Goal: Task Accomplishment & Management: Manage account settings

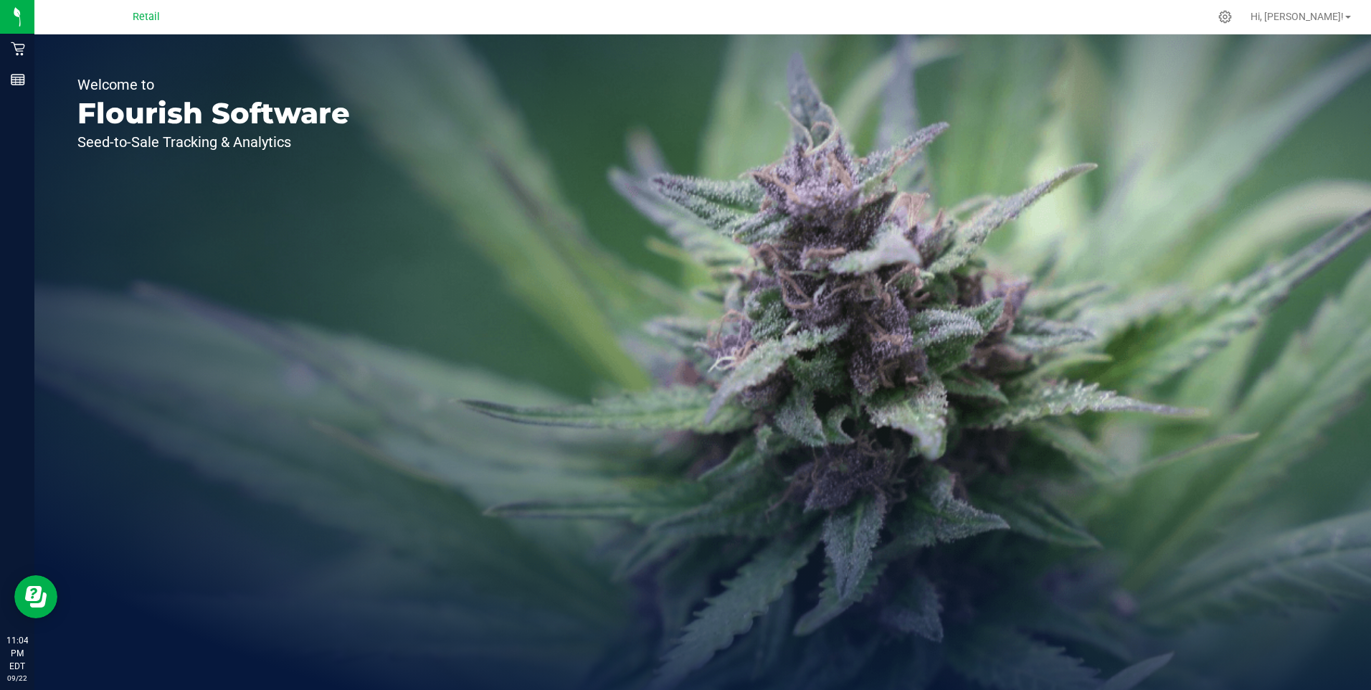
click at [582, 455] on div "Welcome to Flourish Software Seed-to-Sale Tracking & Analytics" at bounding box center [702, 361] width 1336 height 655
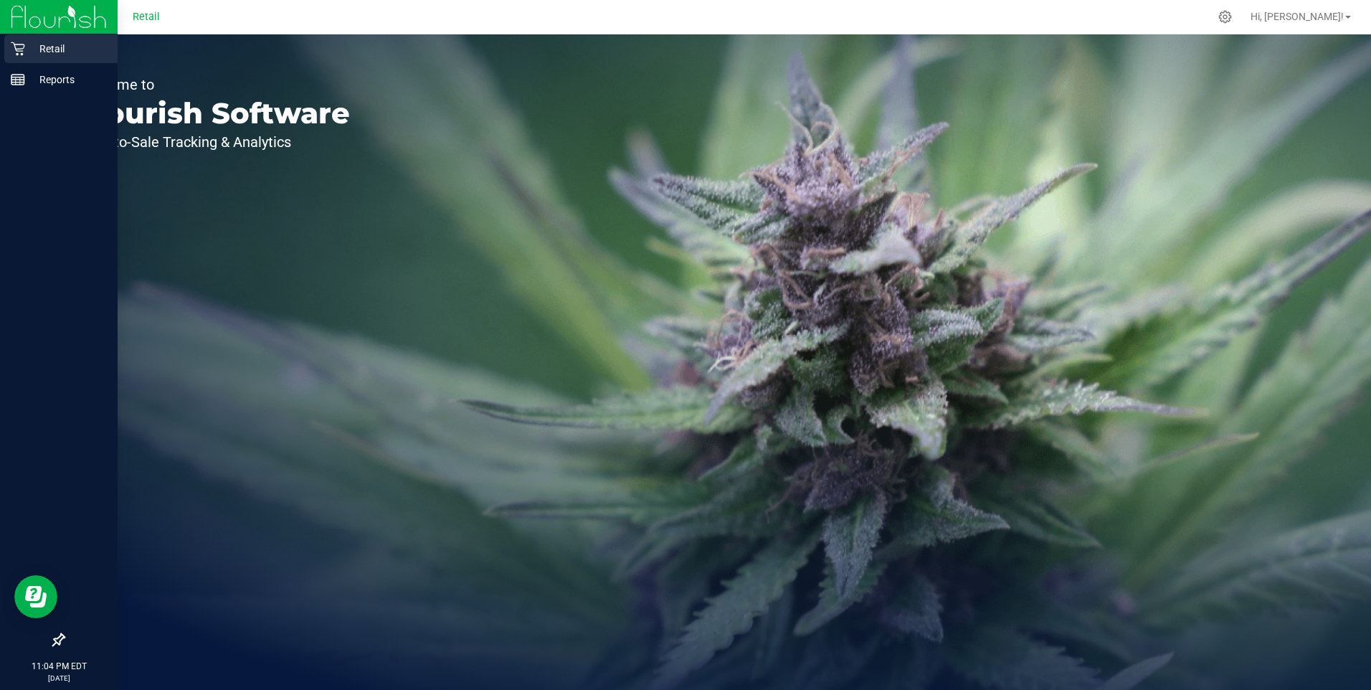
click at [19, 49] on icon at bounding box center [18, 49] width 14 height 14
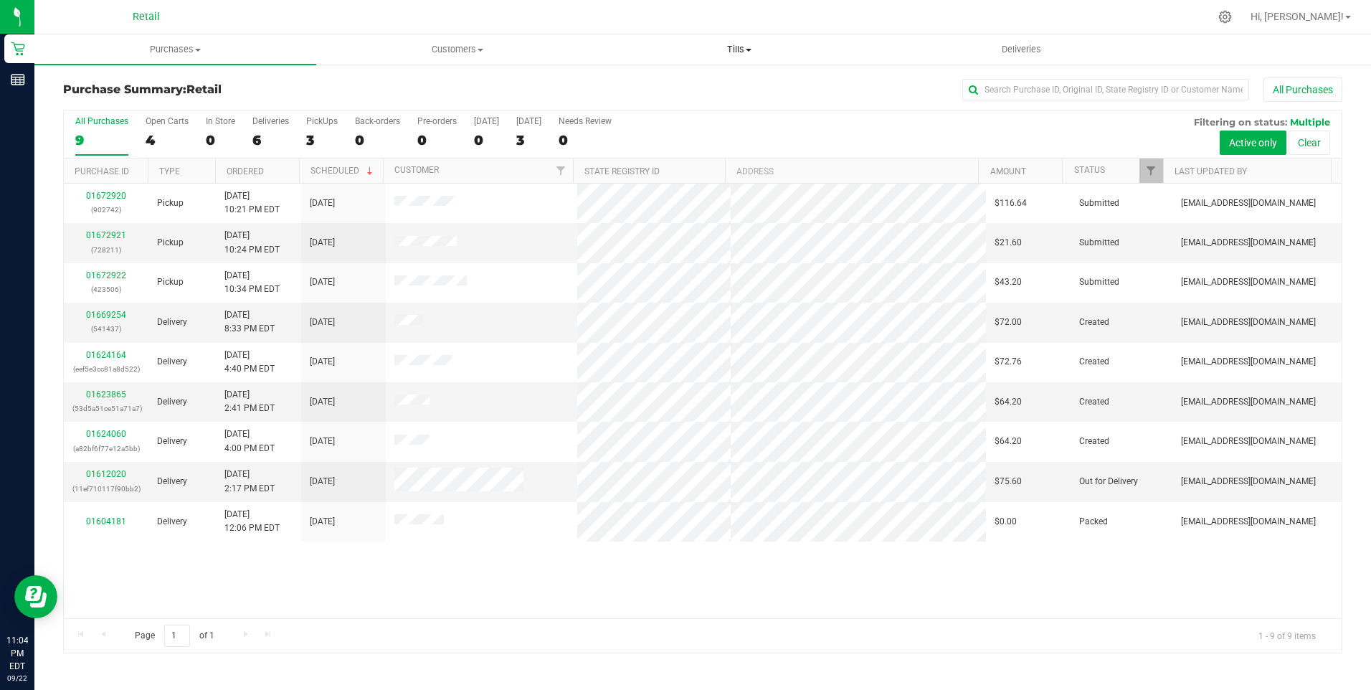
click at [744, 49] on span "Tills" at bounding box center [739, 49] width 280 height 13
click at [652, 92] on span "Manage tills" at bounding box center [647, 86] width 97 height 12
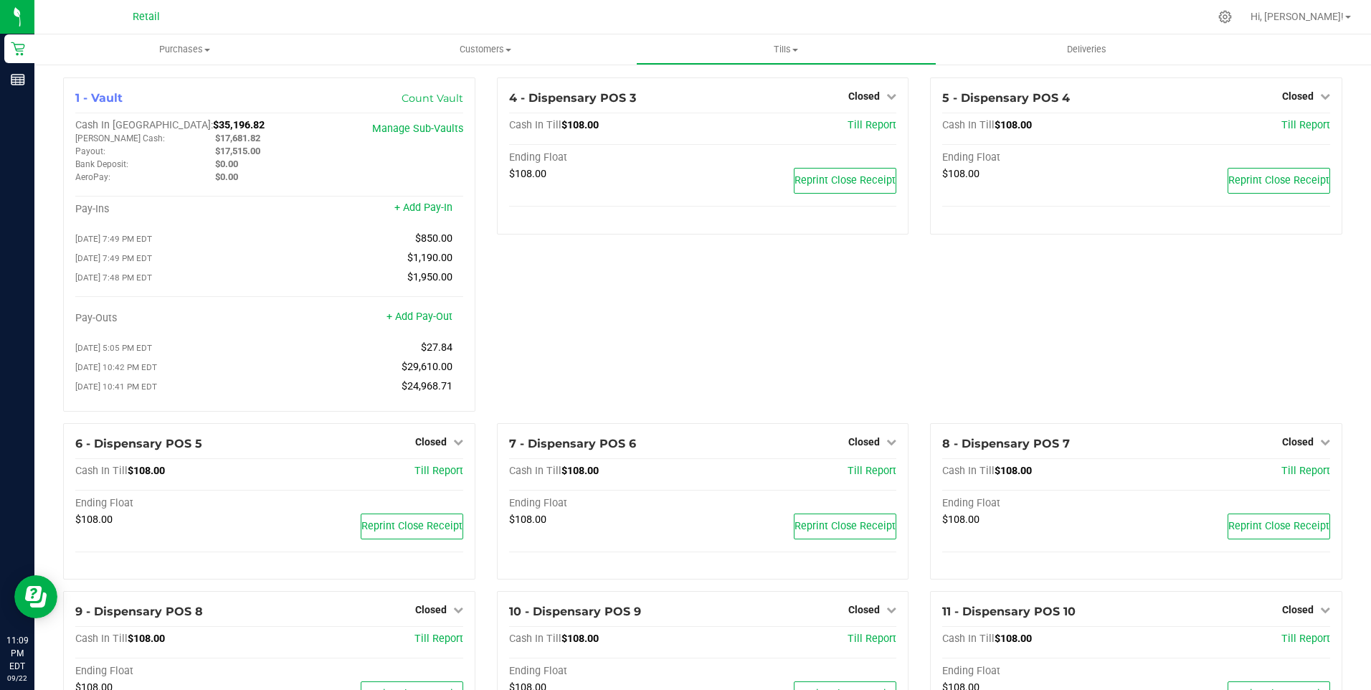
click at [540, 321] on div "4 - Dispensary POS 3 Closed Open Till Cash In Till $108.00 Till Report Ending F…" at bounding box center [703, 250] width 434 height 346
click at [424, 321] on link "+ Add Pay-Out" at bounding box center [419, 316] width 66 height 12
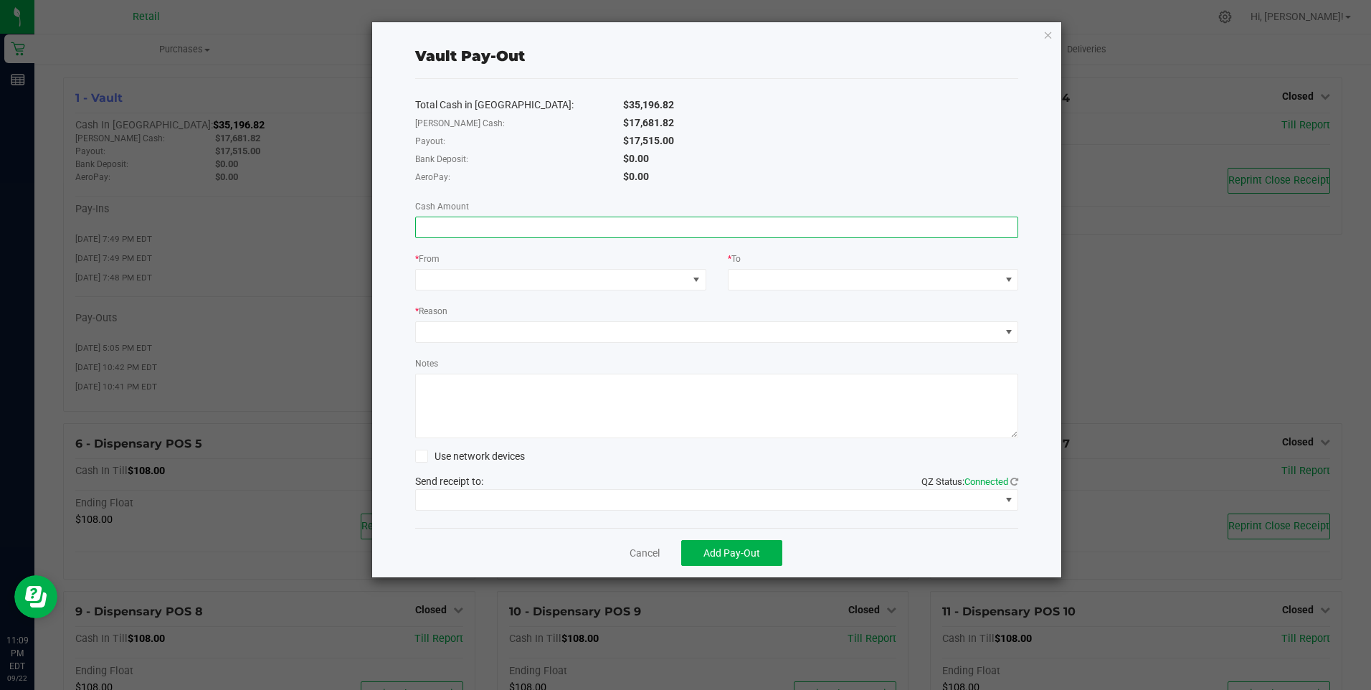
click at [443, 224] on input at bounding box center [717, 227] width 602 height 20
type input "$17,515.00"
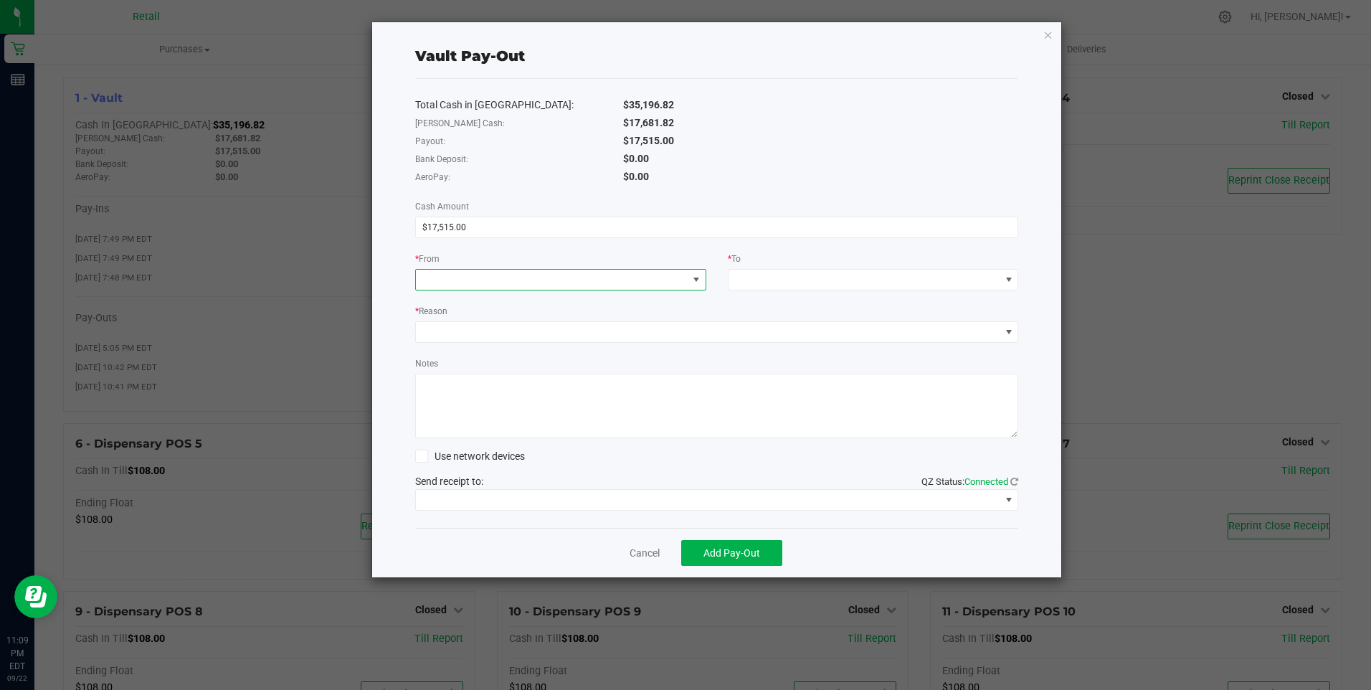
click at [465, 282] on span at bounding box center [552, 280] width 272 height 20
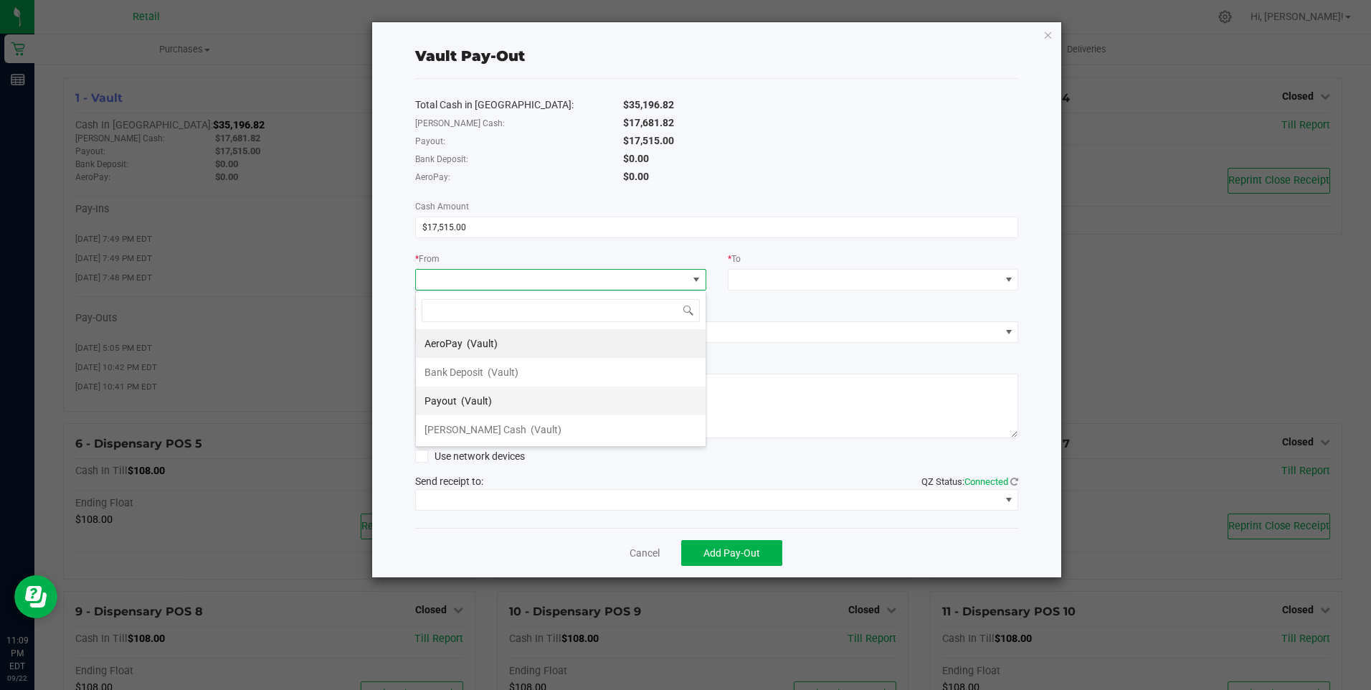
click at [466, 398] on span "(Vault)" at bounding box center [476, 400] width 31 height 11
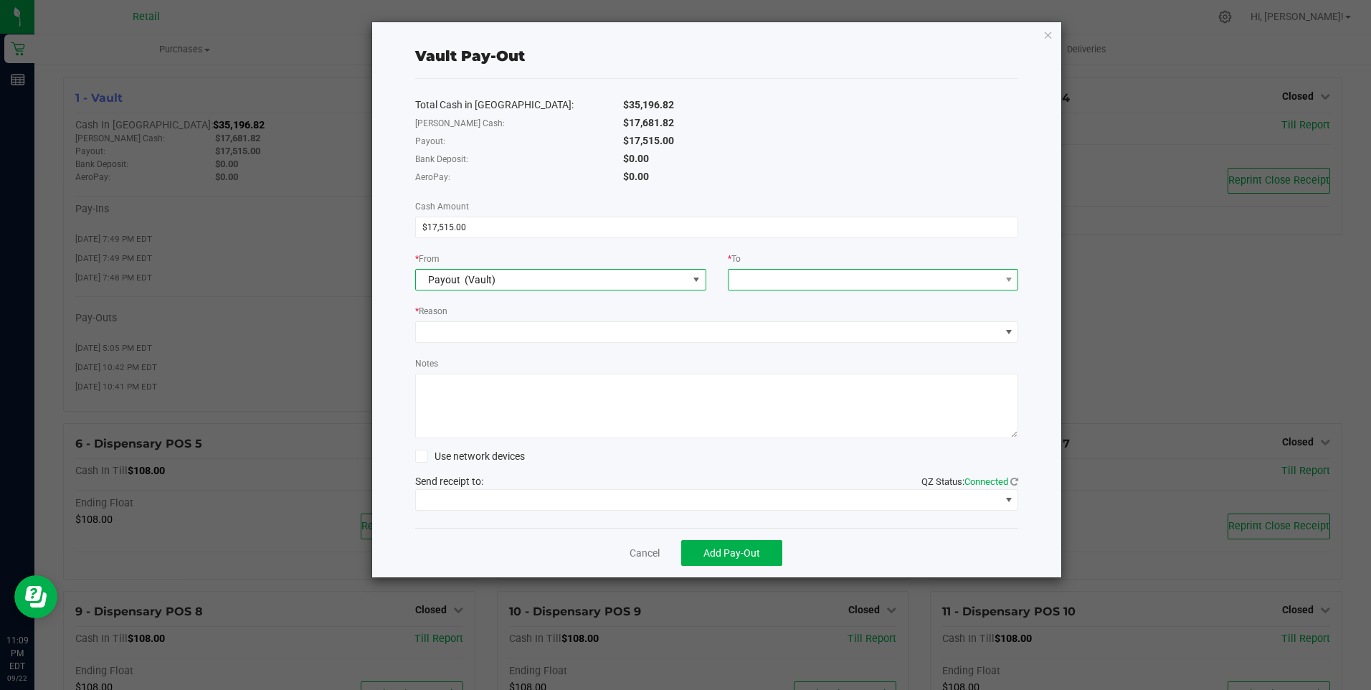
click at [810, 282] on span at bounding box center [864, 280] width 272 height 20
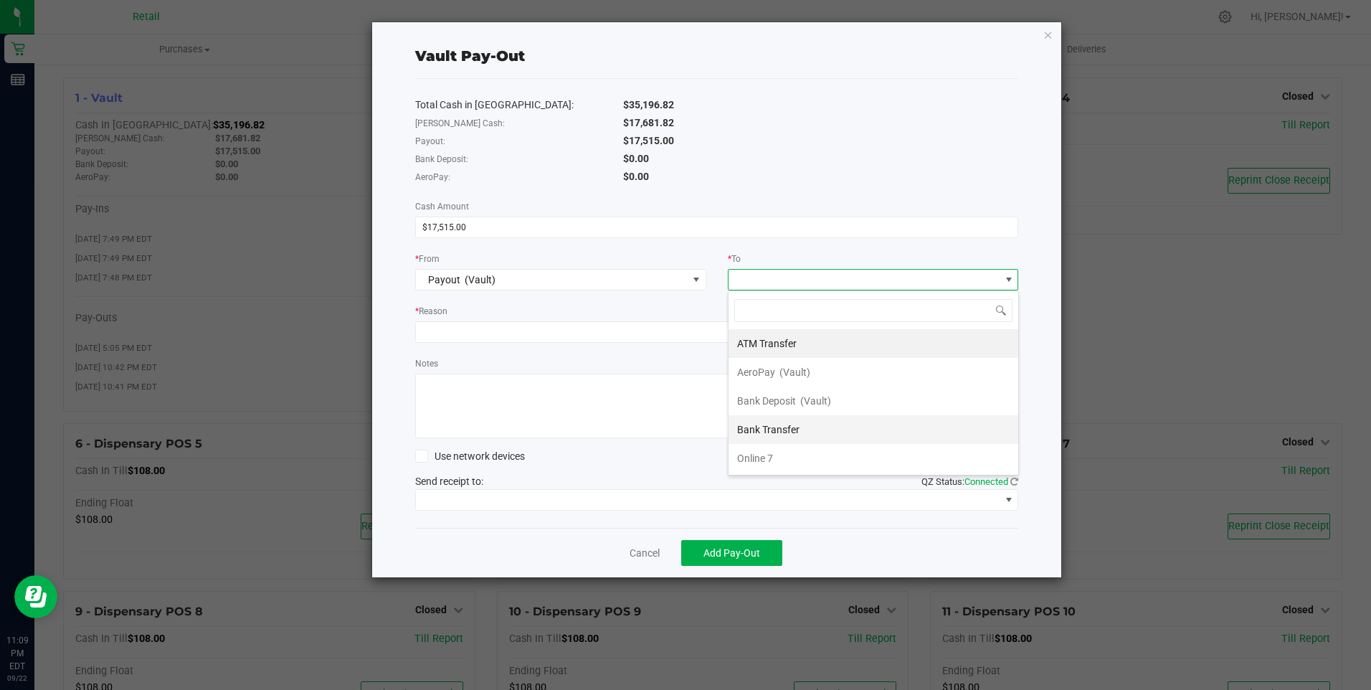
scroll to position [86, 0]
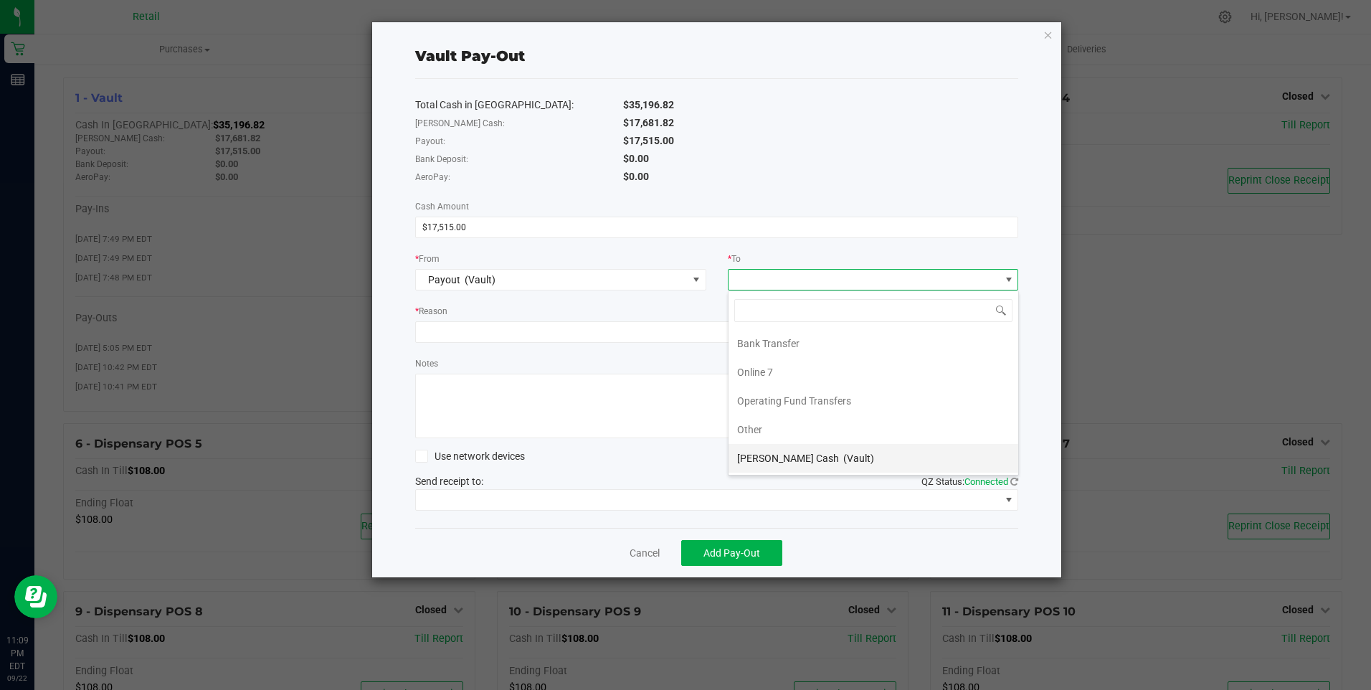
click at [774, 460] on span "[PERSON_NAME] Cash" at bounding box center [788, 457] width 102 height 11
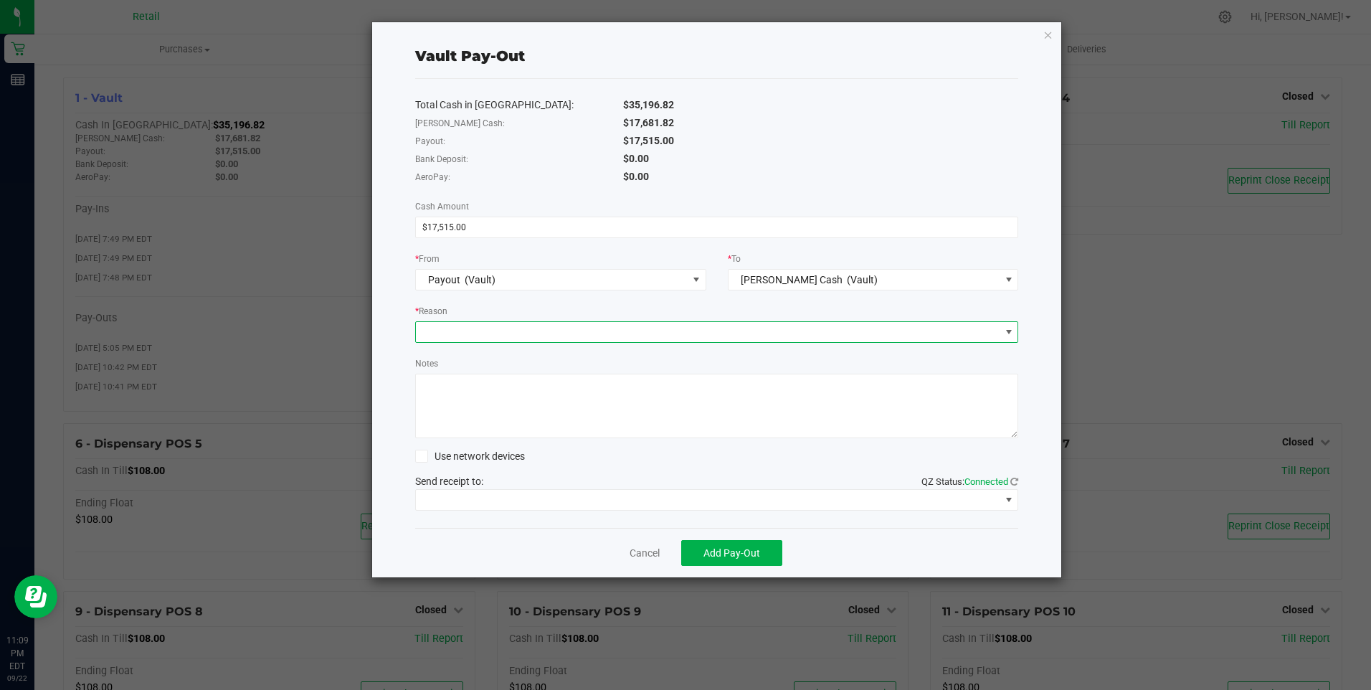
click at [472, 333] on span at bounding box center [708, 332] width 584 height 20
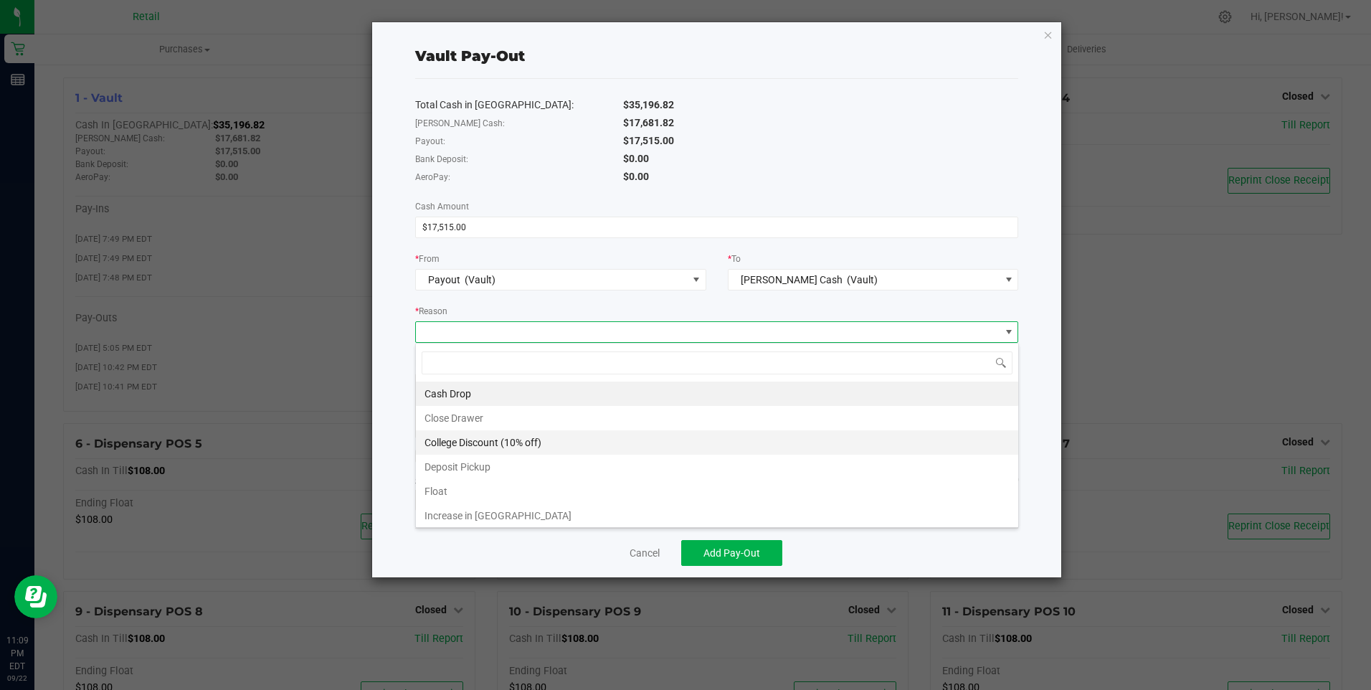
scroll to position [27, 0]
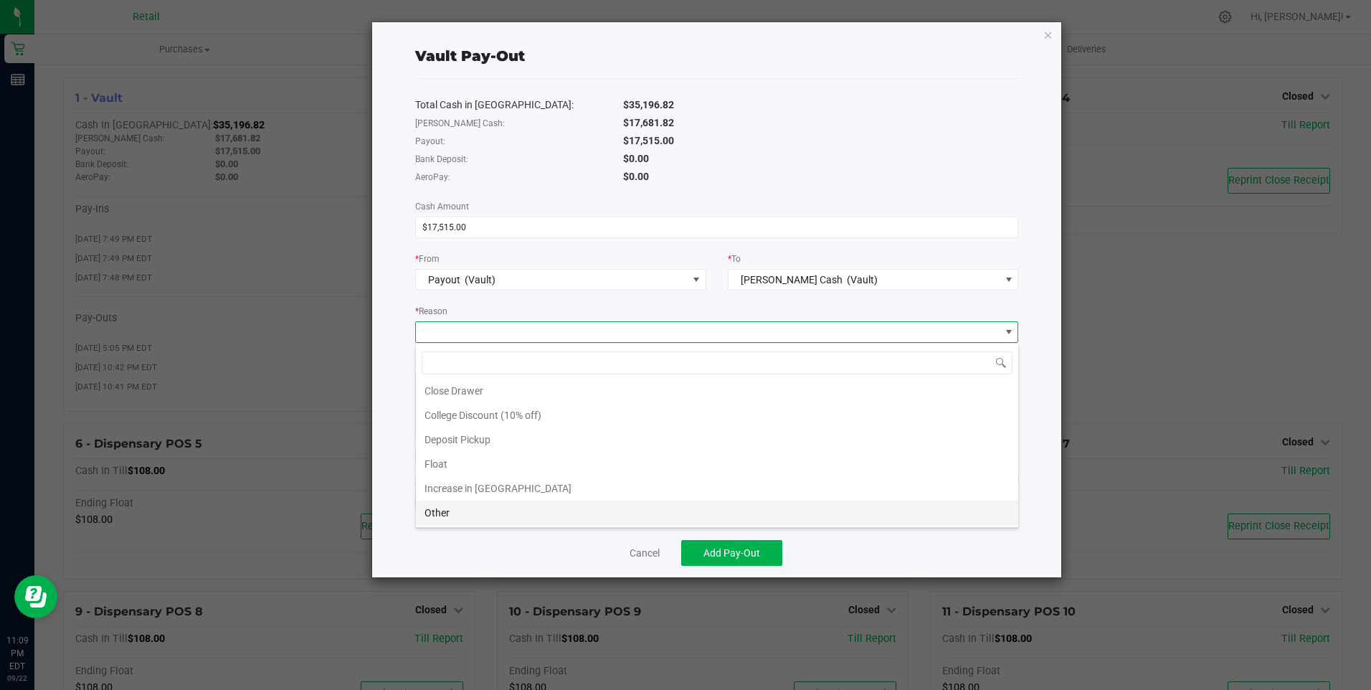
click at [445, 512] on li "Other" at bounding box center [717, 512] width 602 height 24
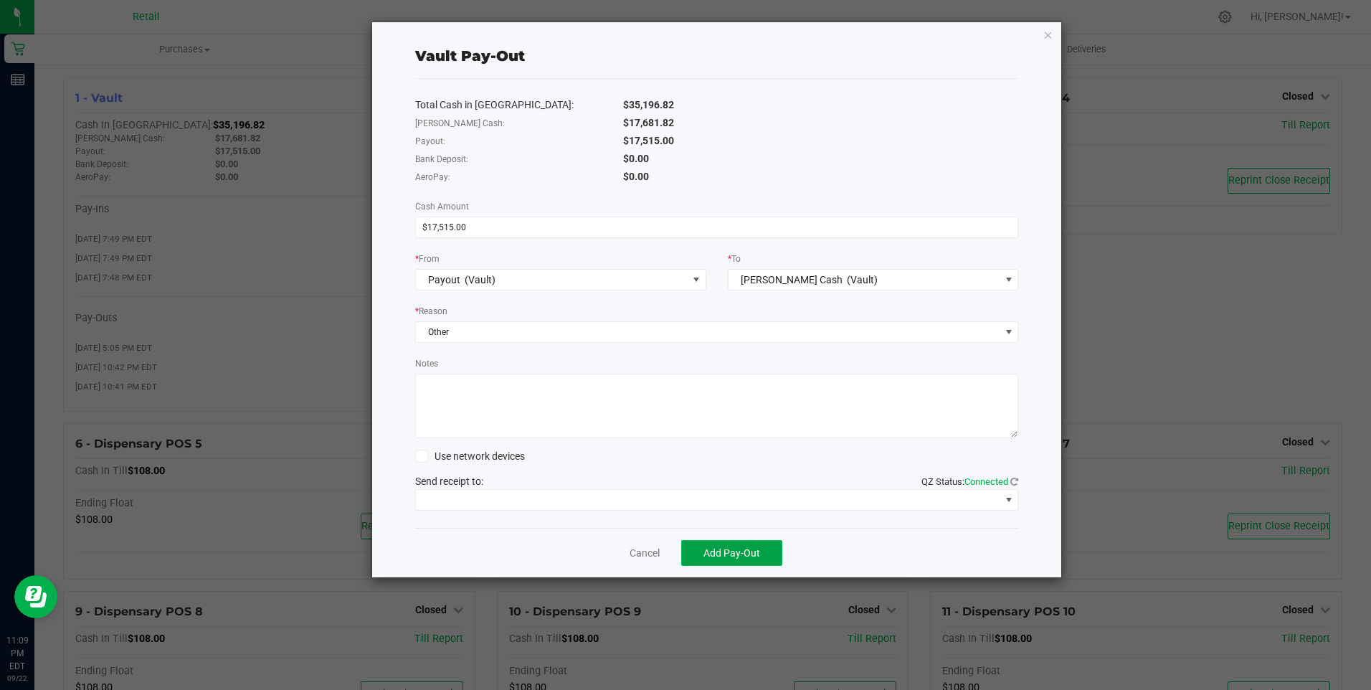
click at [732, 550] on span "Add Pay-Out" at bounding box center [731, 552] width 57 height 11
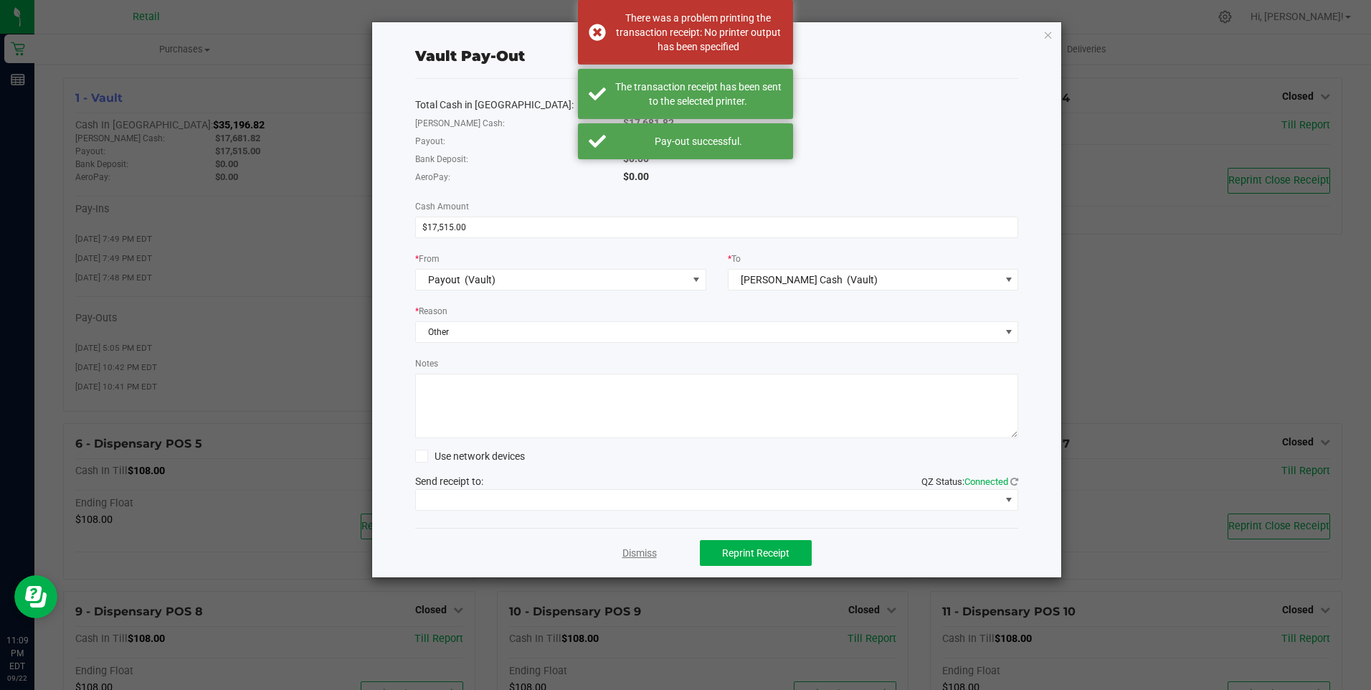
click at [639, 554] on link "Dismiss" at bounding box center [639, 553] width 34 height 15
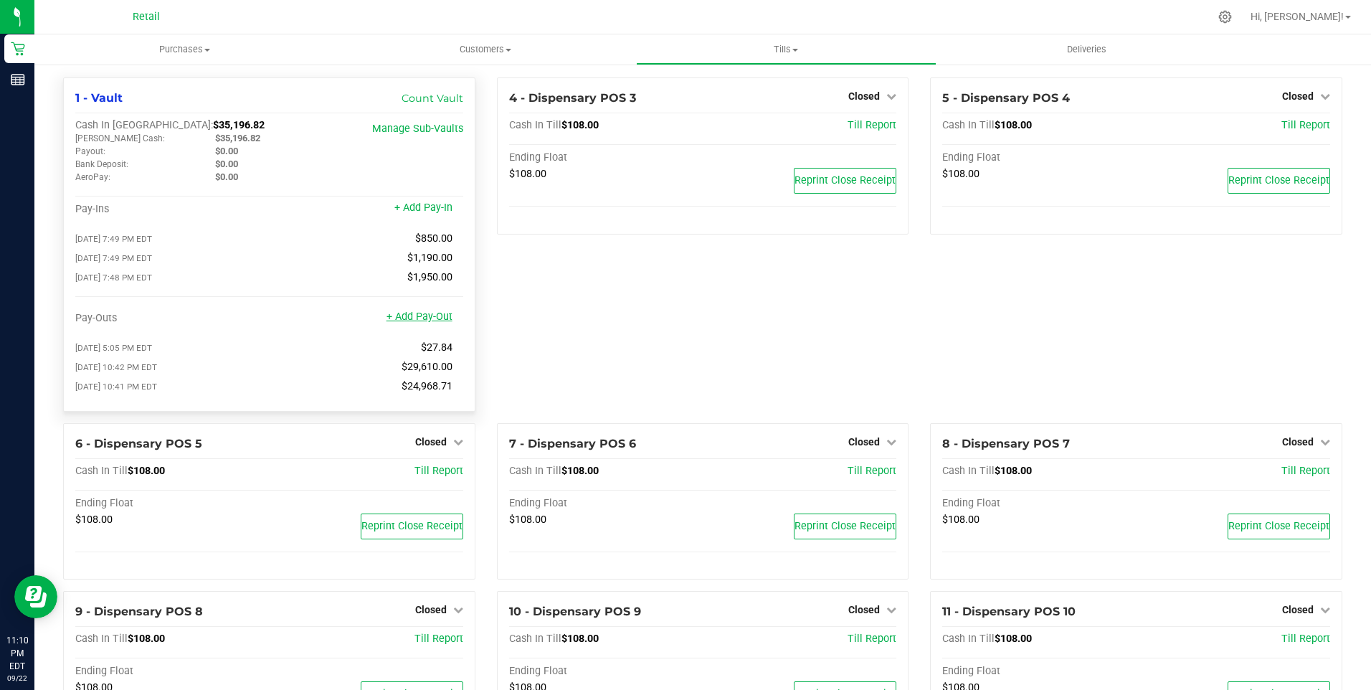
click at [416, 320] on link "+ Add Pay-Out" at bounding box center [419, 316] width 66 height 12
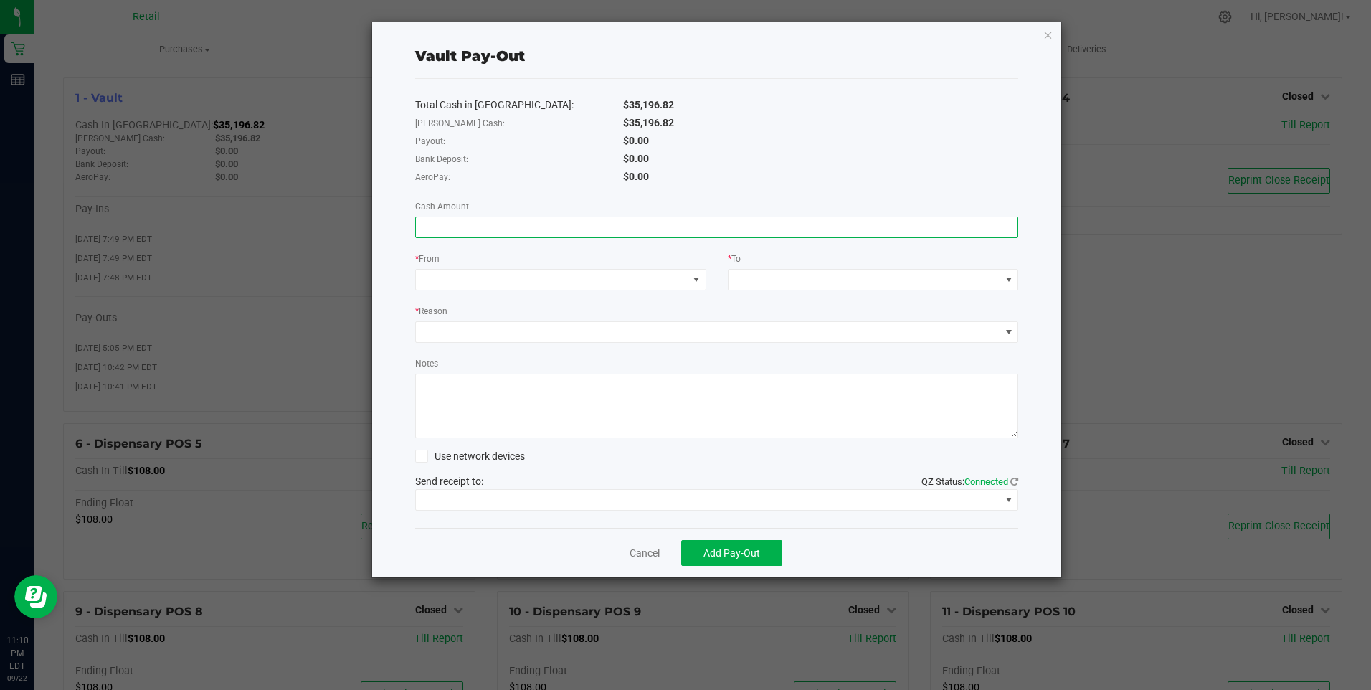
click at [445, 226] on input at bounding box center [717, 227] width 602 height 20
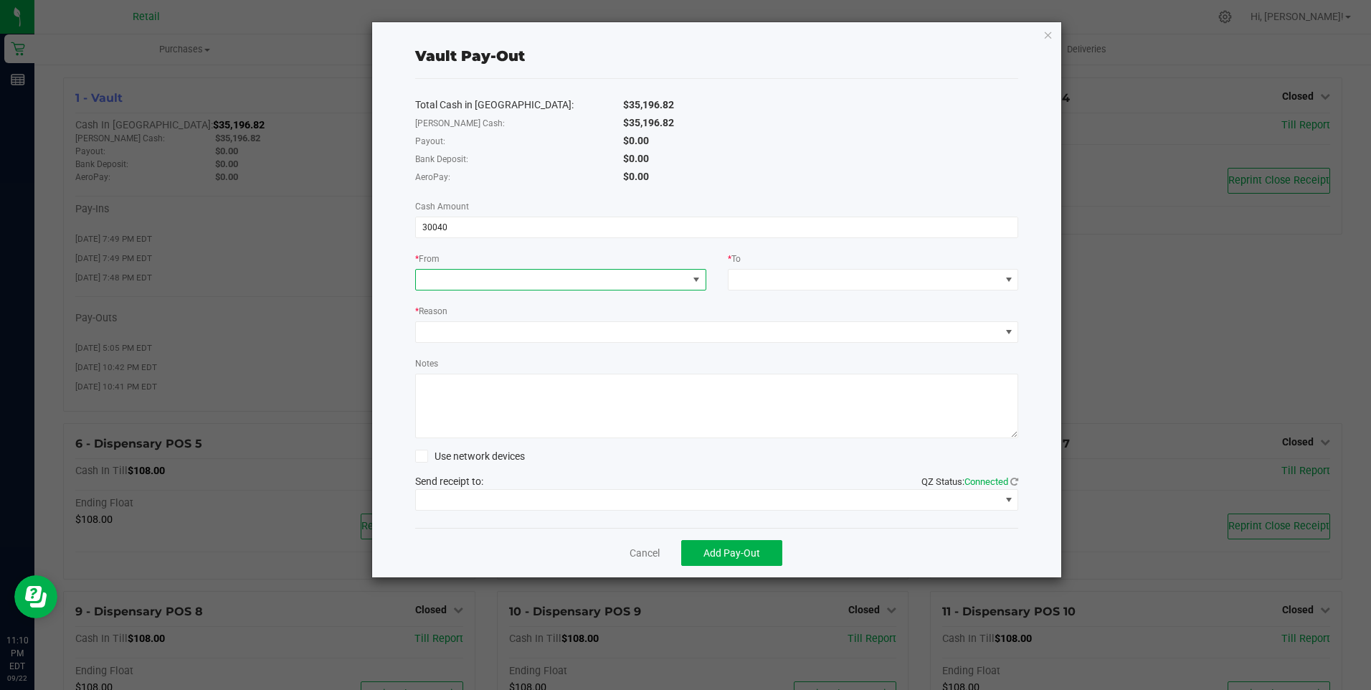
type input "$30,040.00"
click at [483, 272] on span at bounding box center [552, 280] width 272 height 20
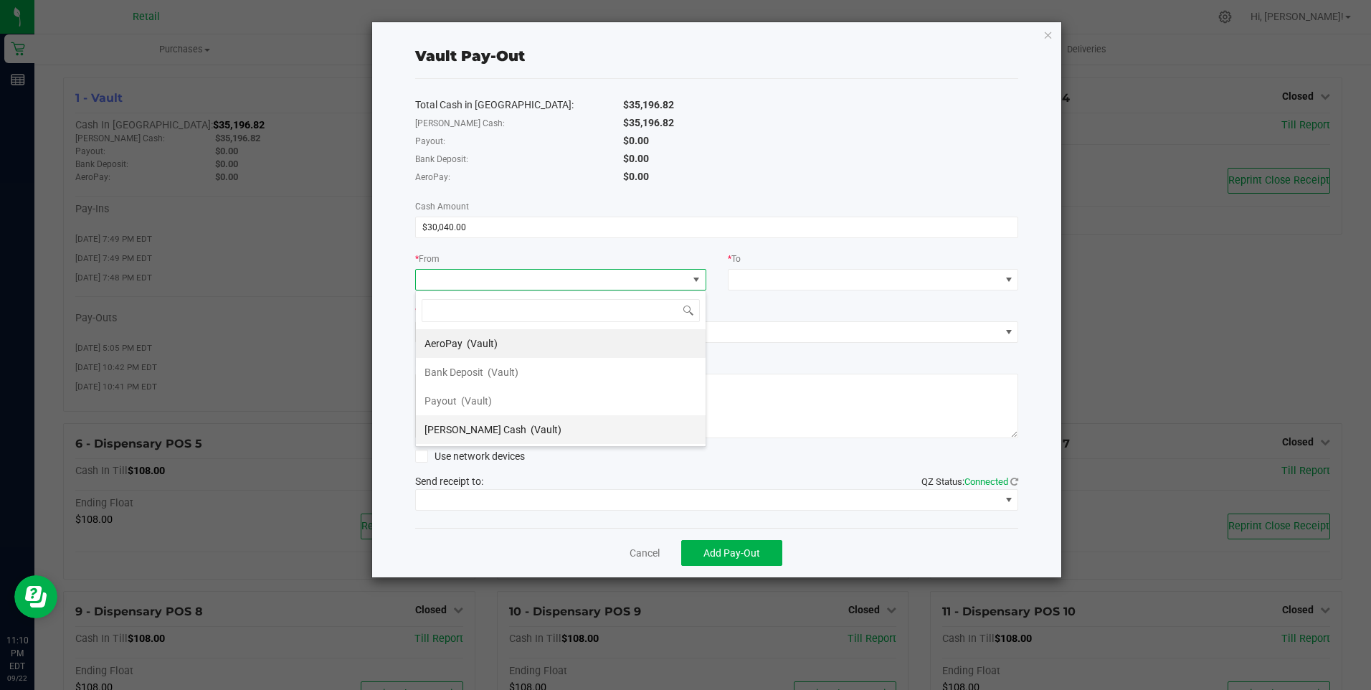
click at [472, 432] on span "[PERSON_NAME] Cash" at bounding box center [475, 429] width 102 height 11
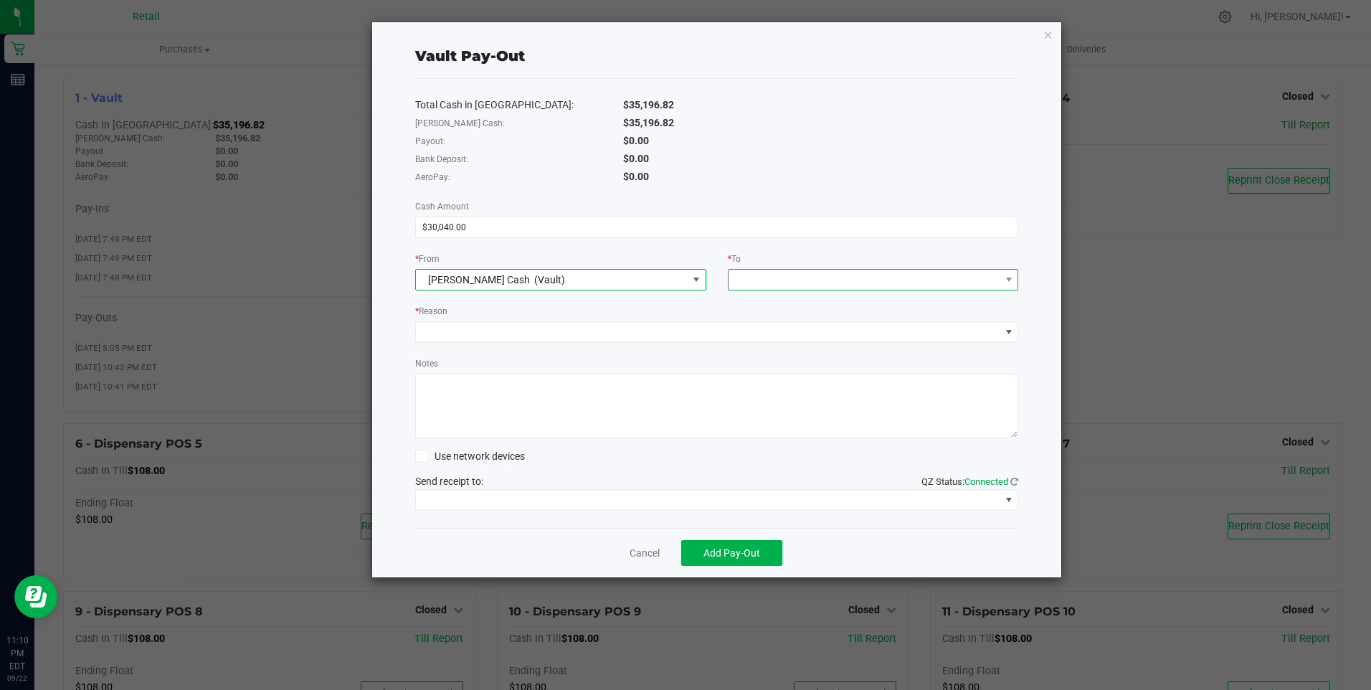
click at [764, 275] on span at bounding box center [864, 280] width 272 height 20
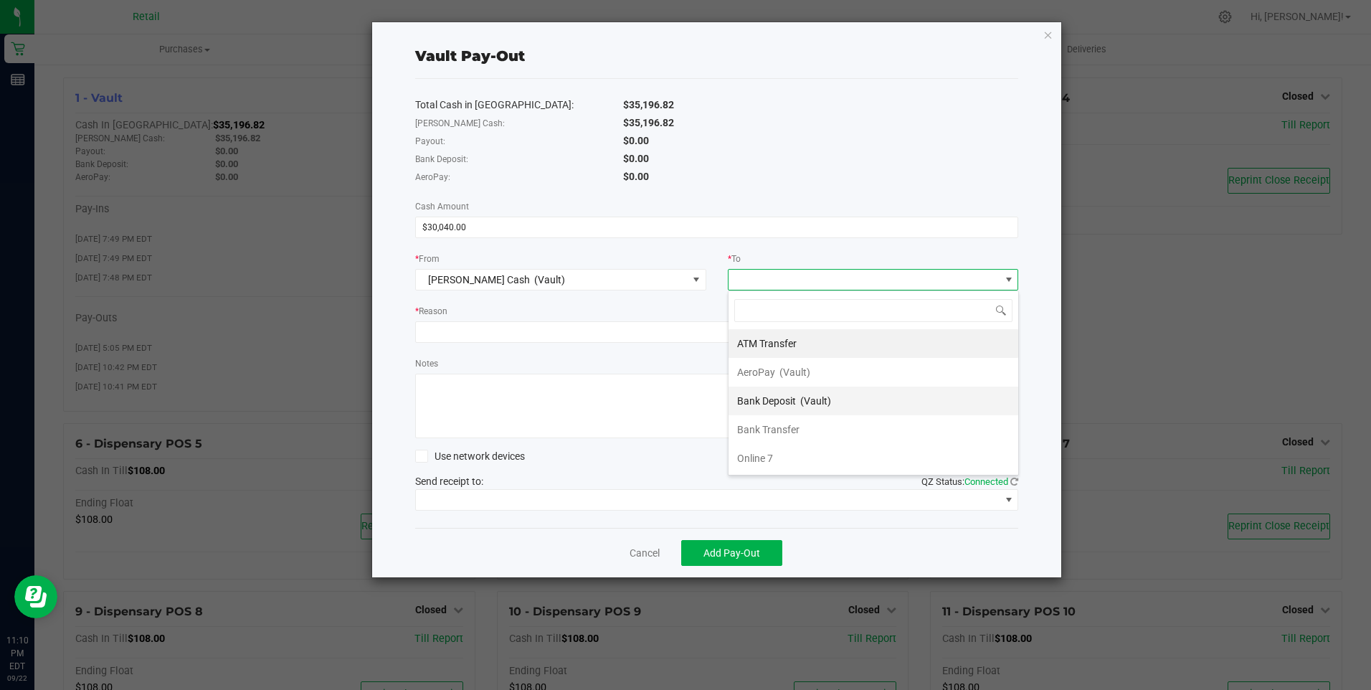
click at [769, 404] on span "Bank Deposit" at bounding box center [766, 400] width 59 height 11
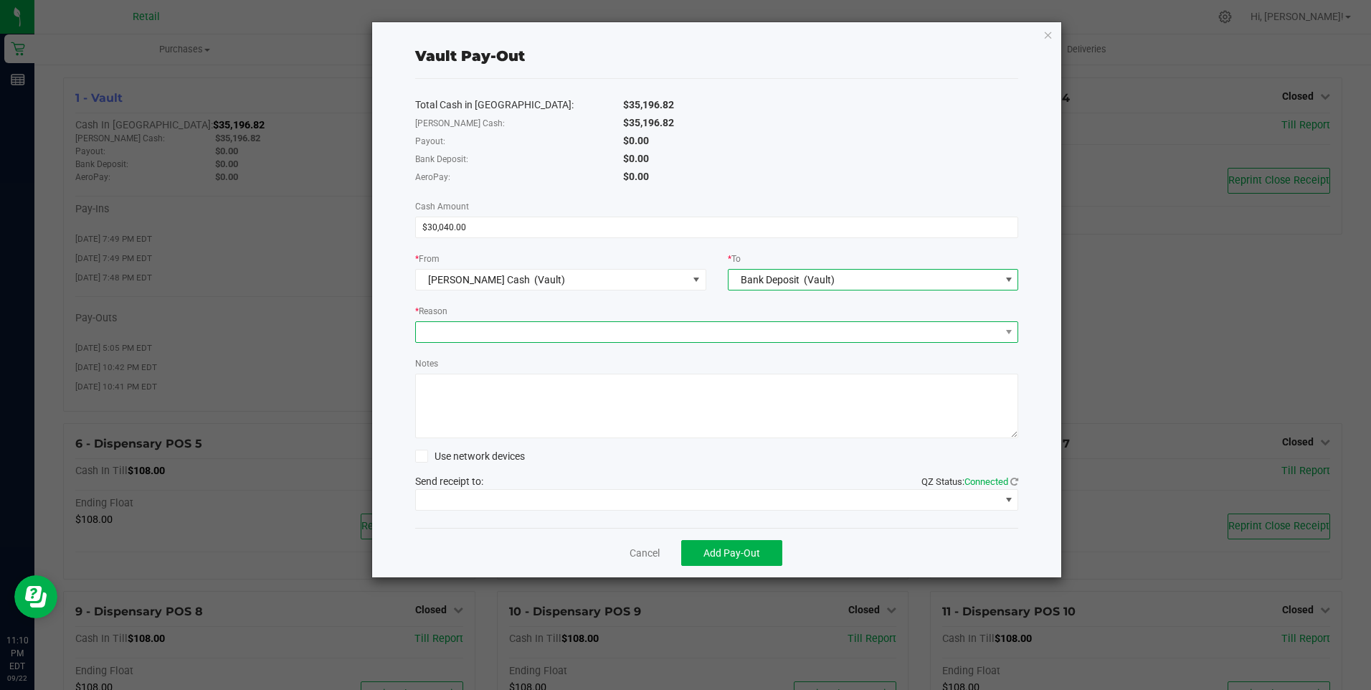
click at [505, 336] on span at bounding box center [708, 332] width 584 height 20
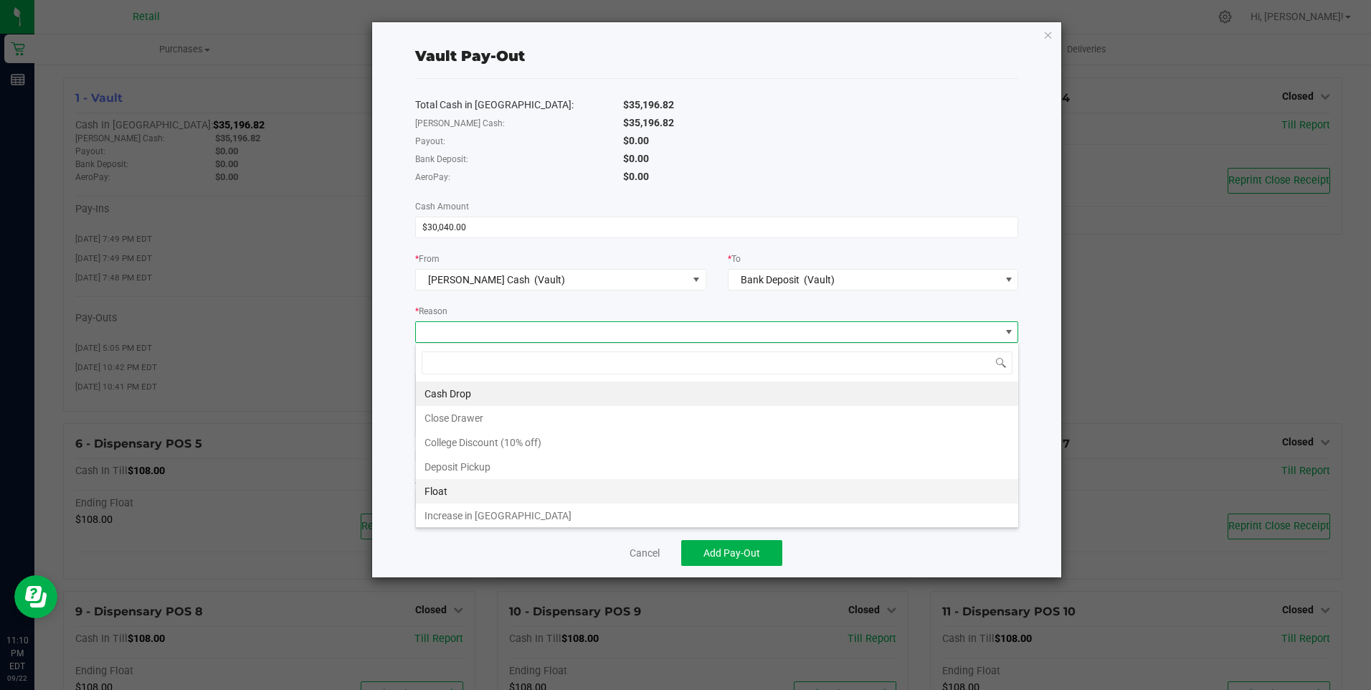
scroll to position [27, 0]
click at [459, 510] on li "Other" at bounding box center [717, 512] width 602 height 24
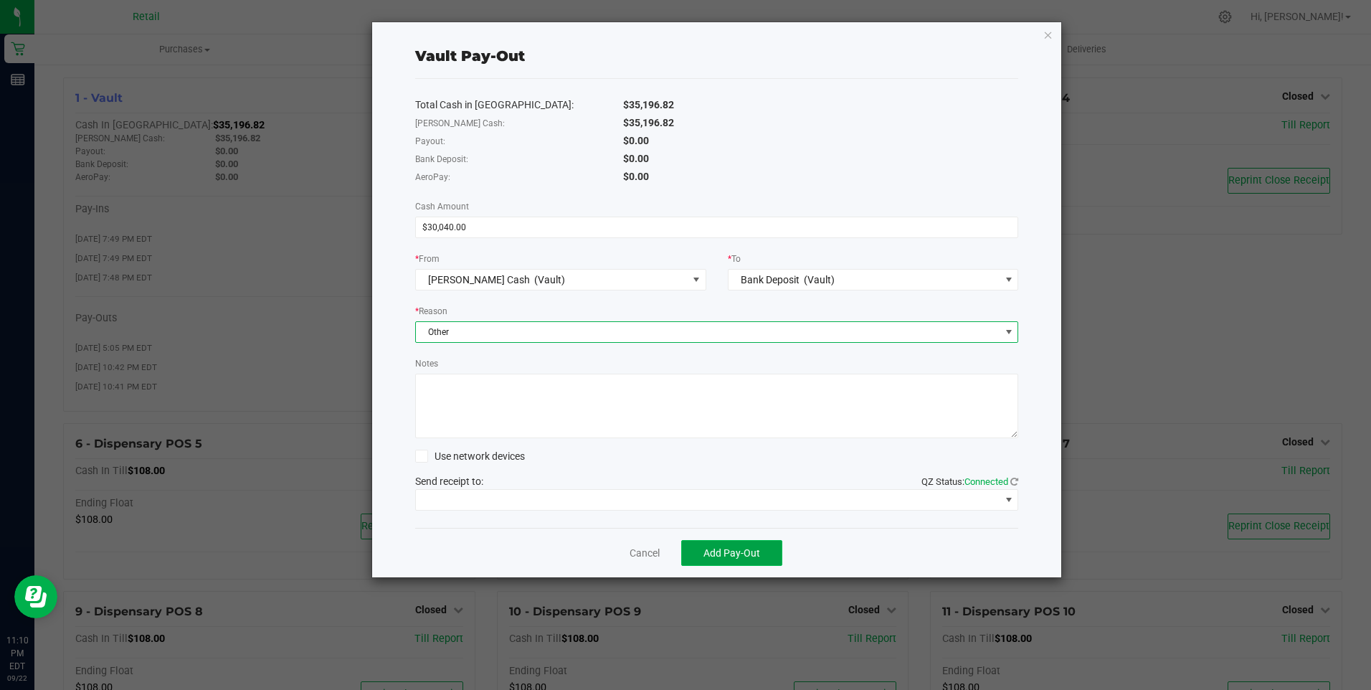
click at [729, 548] on span "Add Pay-Out" at bounding box center [731, 552] width 57 height 11
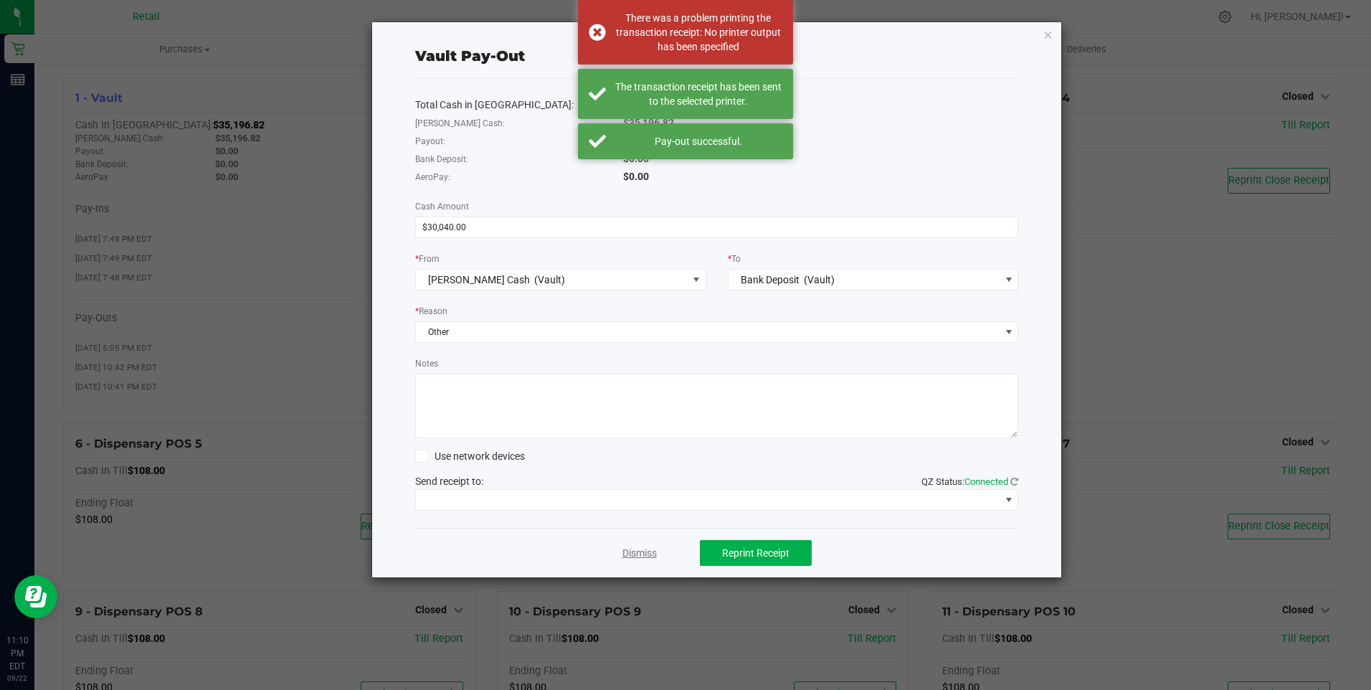
click at [627, 555] on link "Dismiss" at bounding box center [639, 553] width 34 height 15
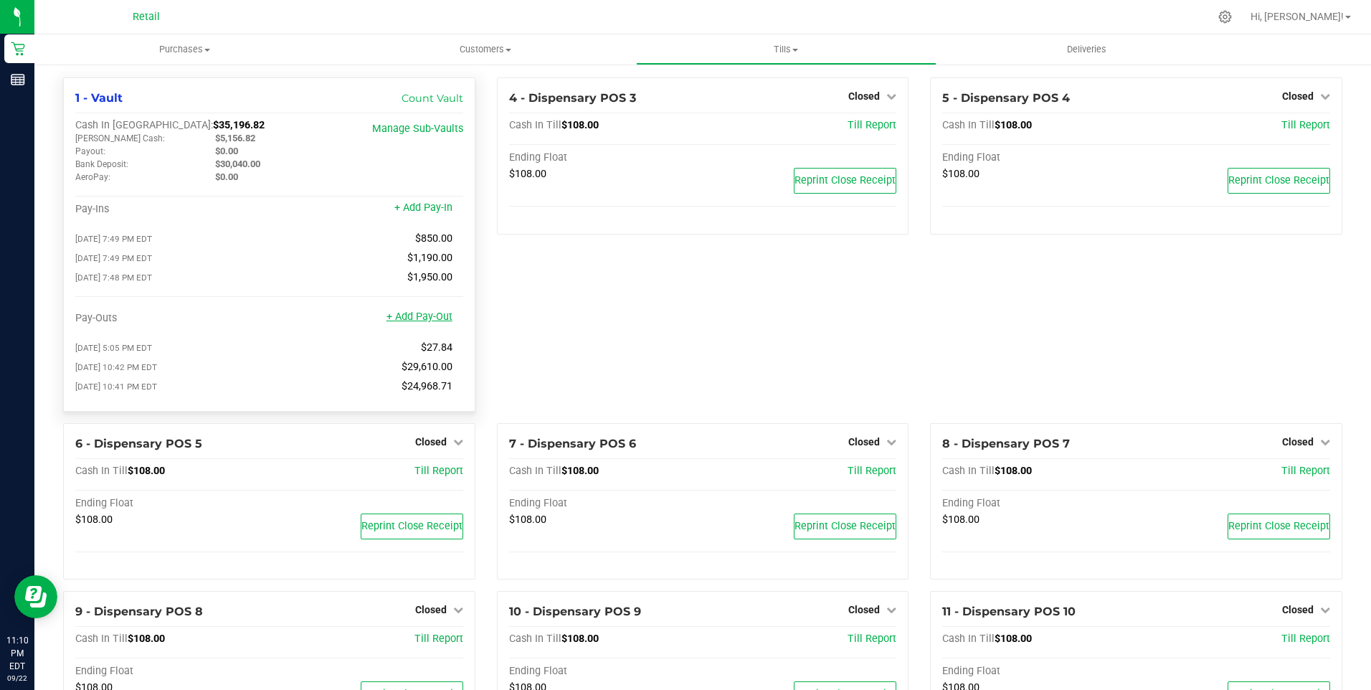
click at [420, 323] on link "+ Add Pay-Out" at bounding box center [419, 316] width 66 height 12
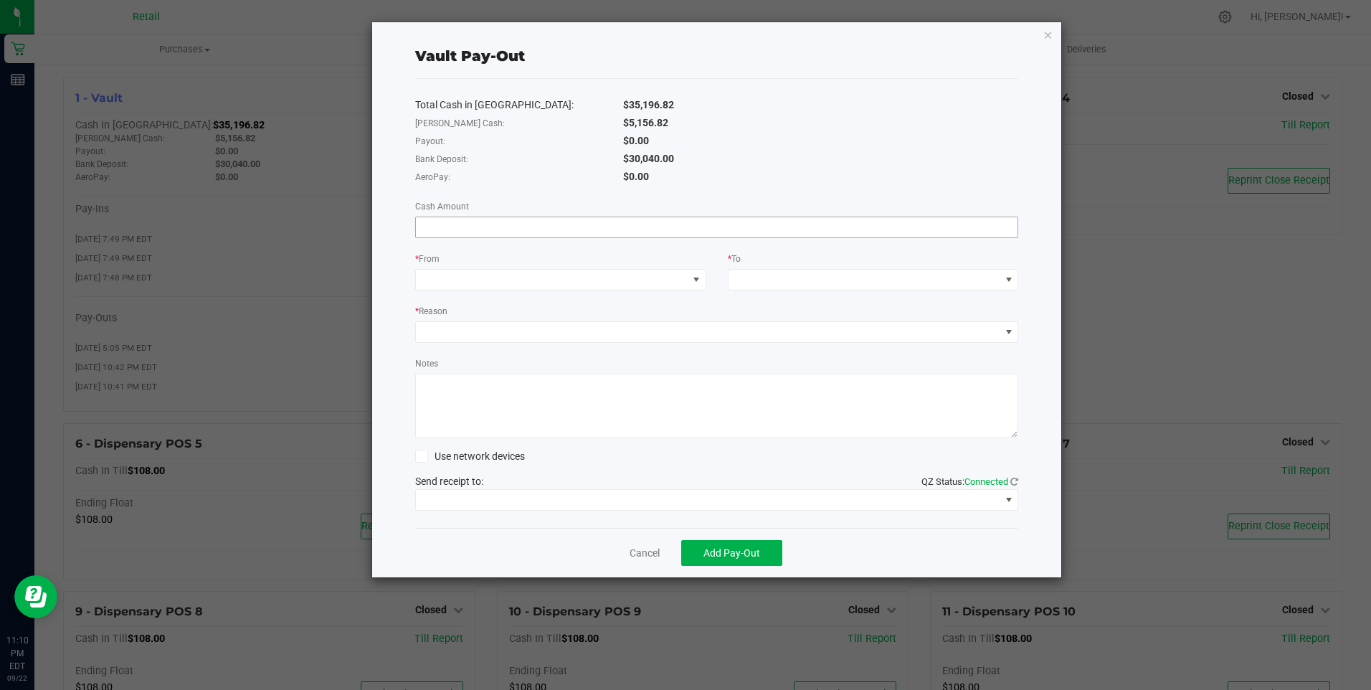
click at [470, 234] on input at bounding box center [717, 227] width 602 height 20
type input "$30,040.00"
click at [503, 280] on span at bounding box center [552, 280] width 272 height 20
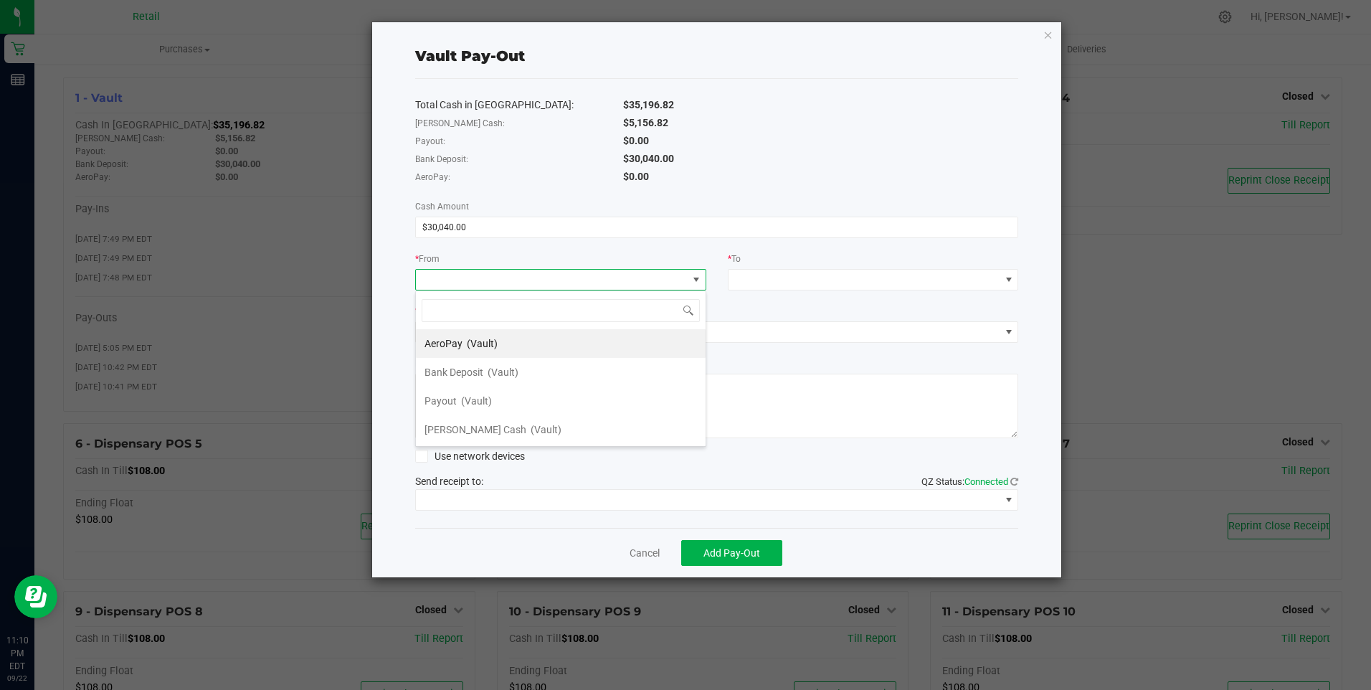
scroll to position [22, 291]
click at [483, 374] on div "Bank Deposit (Vault)" at bounding box center [471, 372] width 94 height 26
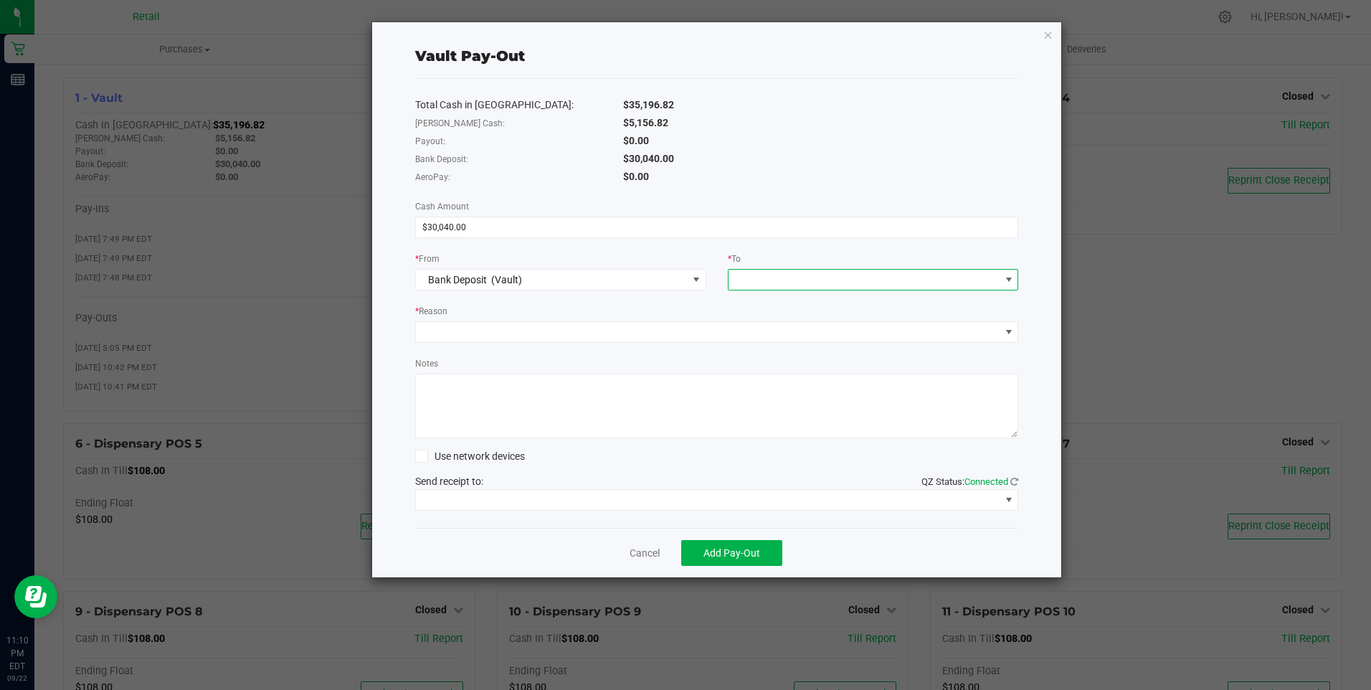
click at [761, 281] on span at bounding box center [864, 280] width 272 height 20
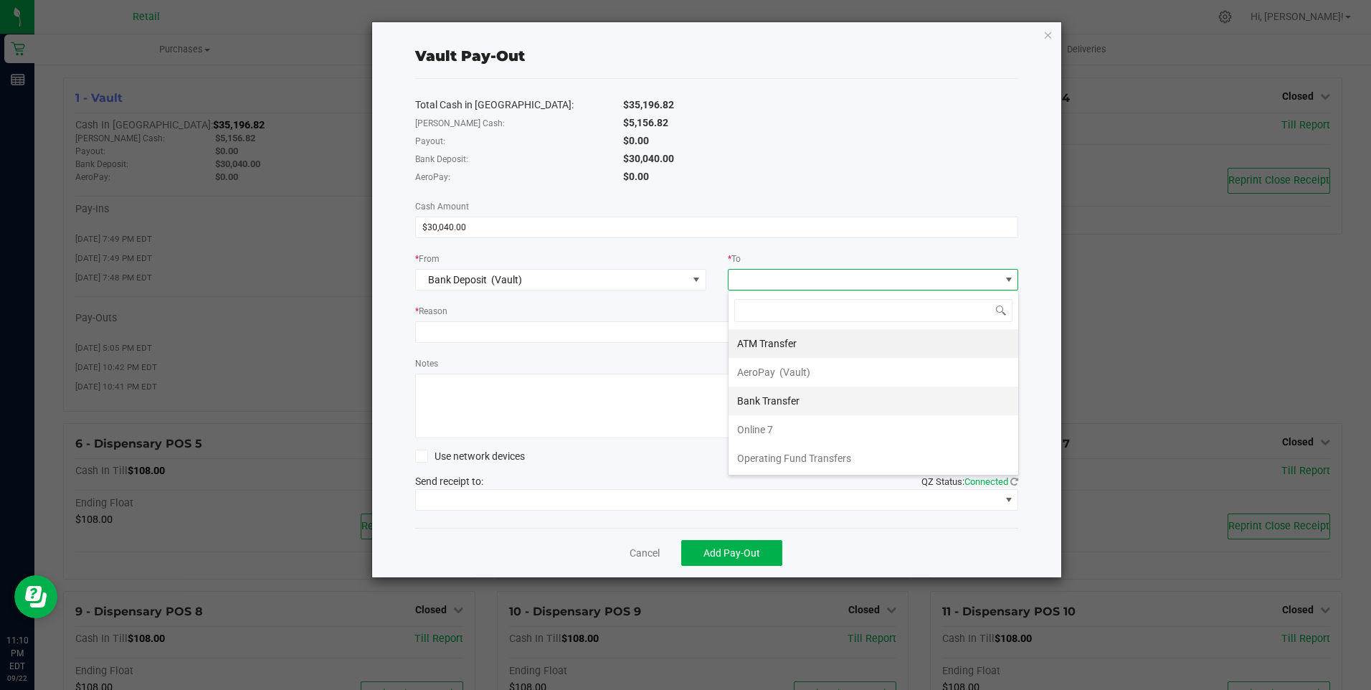
click at [769, 404] on span "Bank Transfer" at bounding box center [768, 400] width 62 height 11
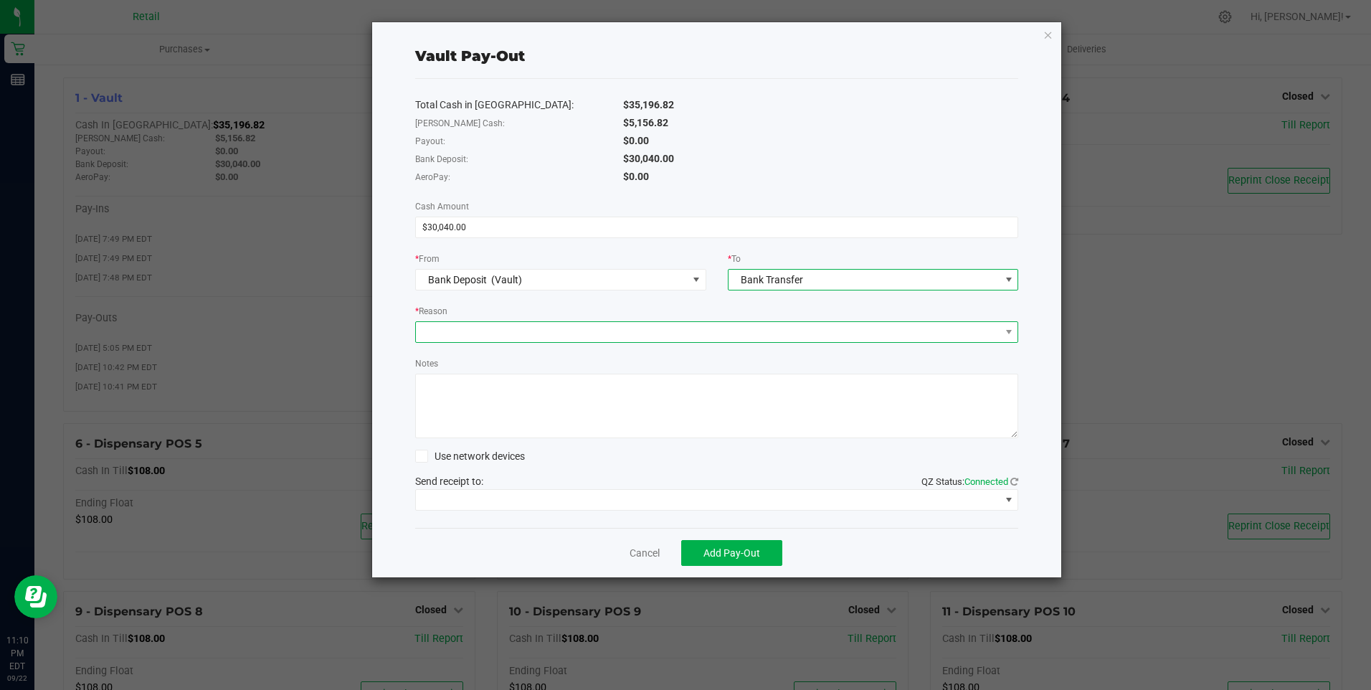
click at [475, 327] on span at bounding box center [708, 332] width 584 height 20
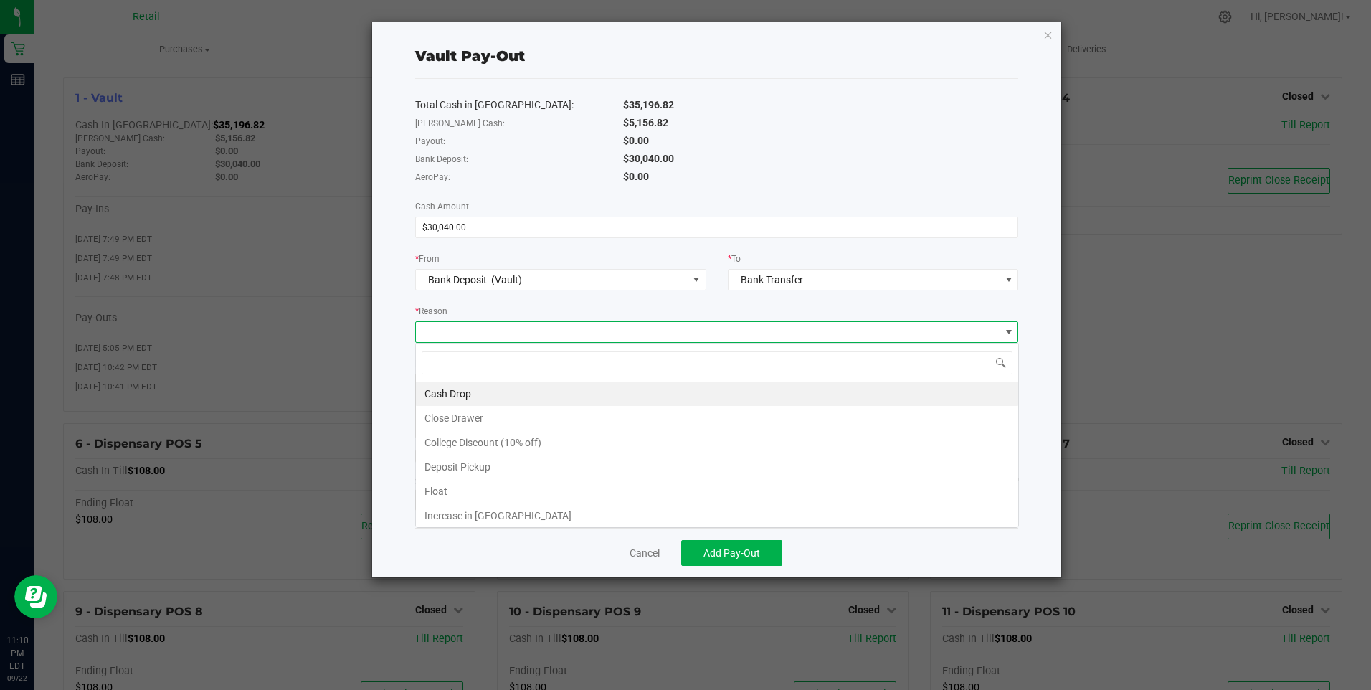
scroll to position [22, 603]
click at [462, 463] on li "Deposit Pickup" at bounding box center [717, 467] width 602 height 24
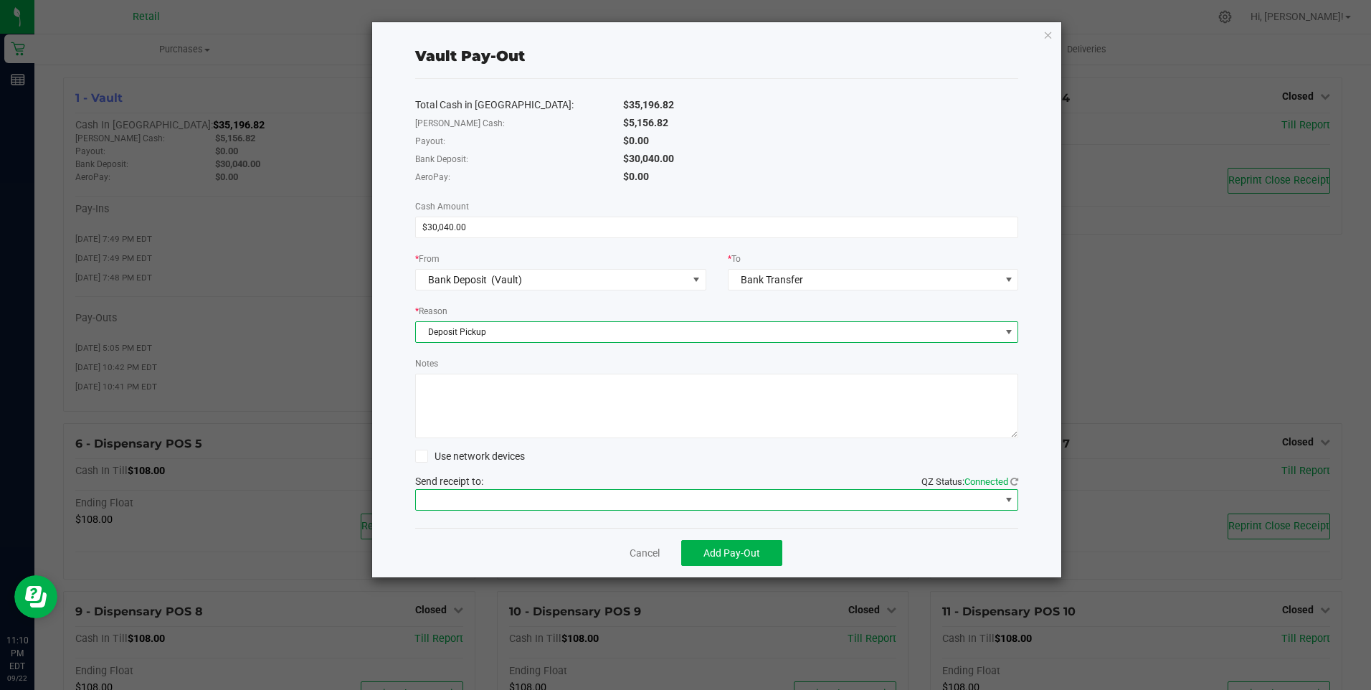
click at [1012, 503] on span at bounding box center [1008, 499] width 11 height 11
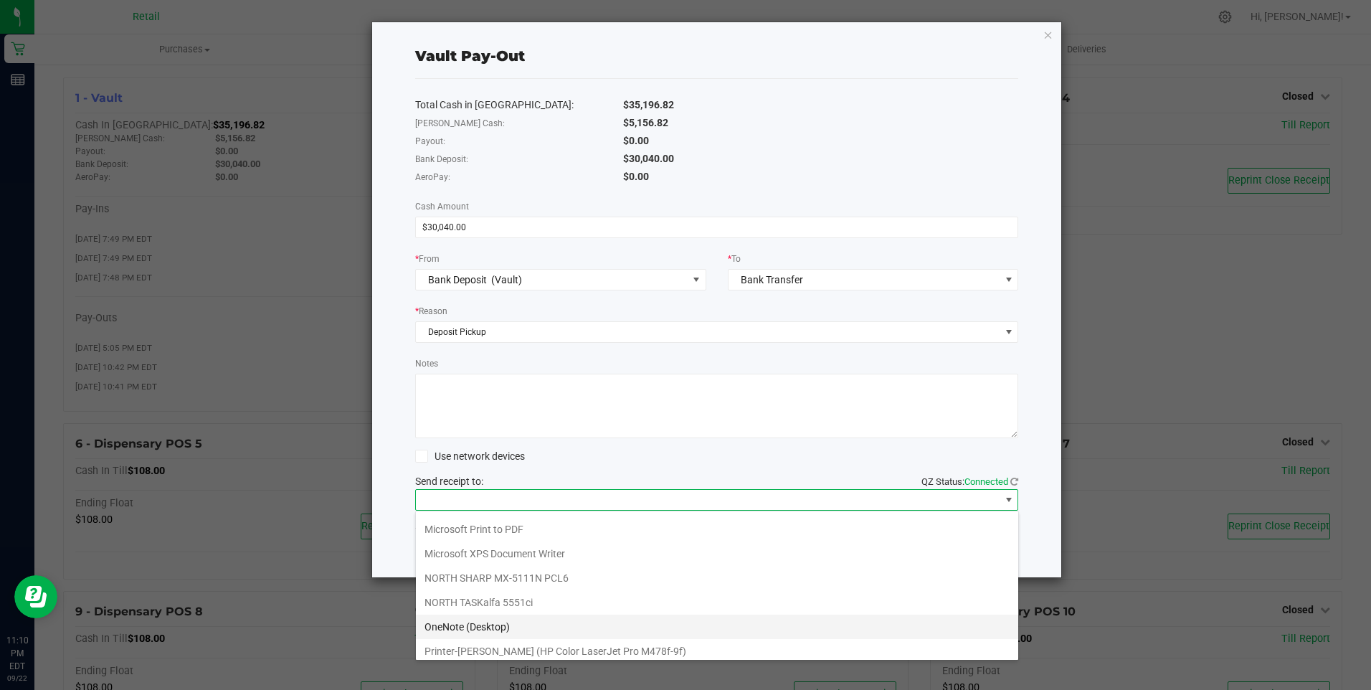
scroll to position [100, 0]
click at [537, 643] on Cutter "Star TSP143IIILAN Cutter" at bounding box center [717, 644] width 602 height 24
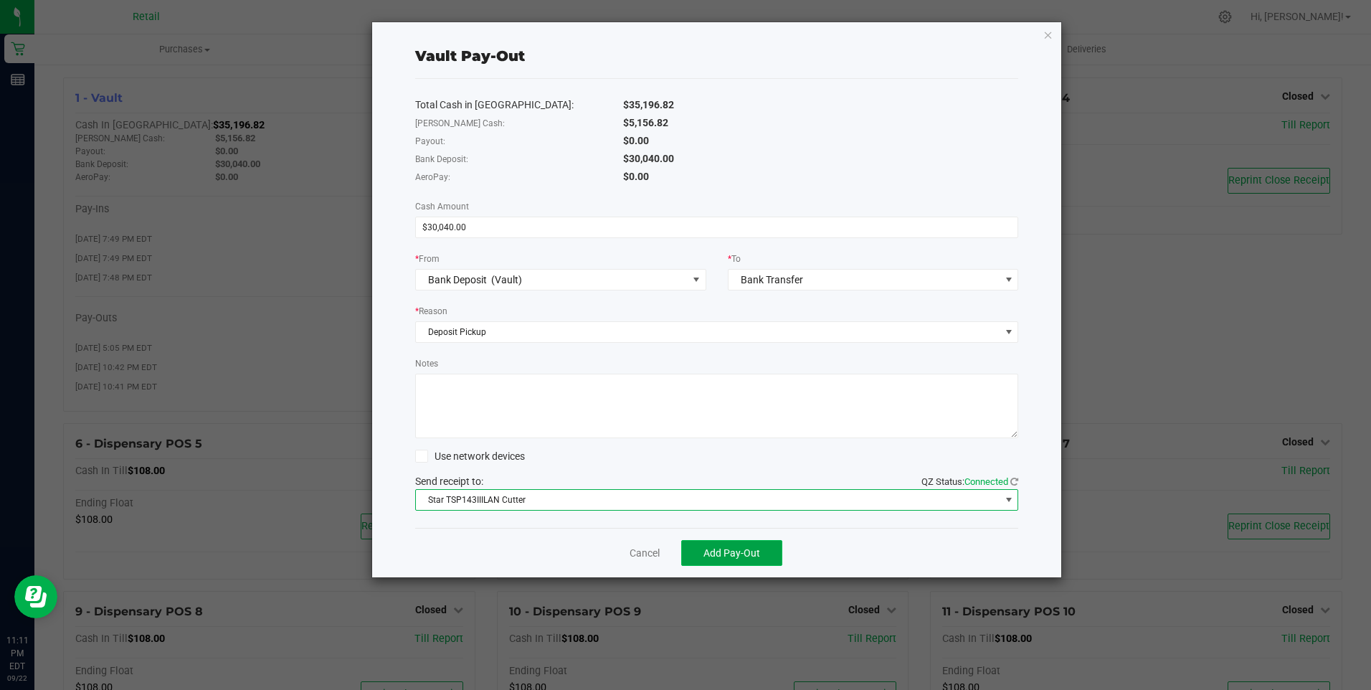
click at [731, 550] on span "Add Pay-Out" at bounding box center [731, 552] width 57 height 11
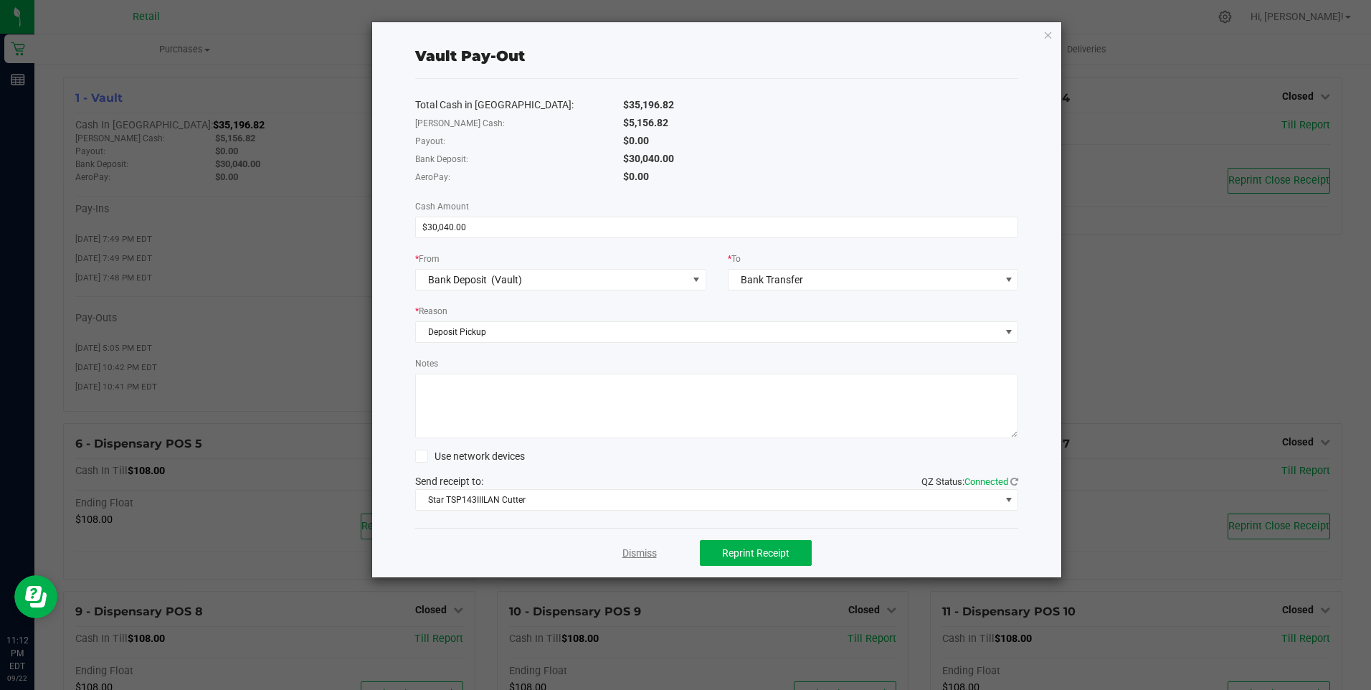
click at [640, 550] on link "Dismiss" at bounding box center [639, 553] width 34 height 15
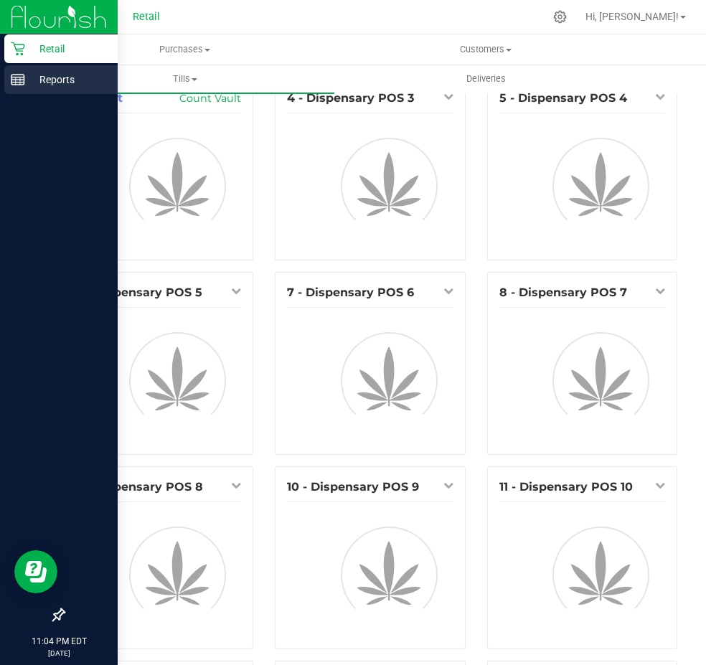
click at [20, 75] on icon at bounding box center [18, 79] width 14 height 14
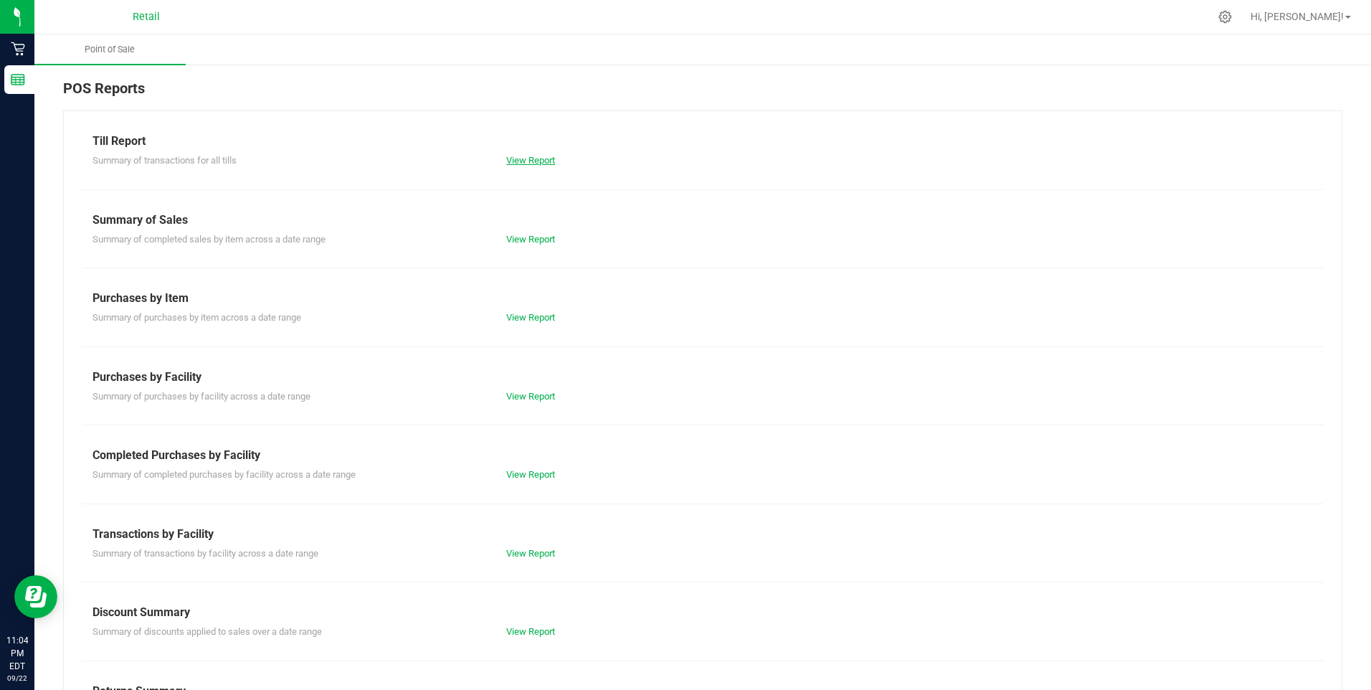
click at [518, 159] on link "View Report" at bounding box center [530, 160] width 49 height 11
